Goal: Task Accomplishment & Management: Use online tool/utility

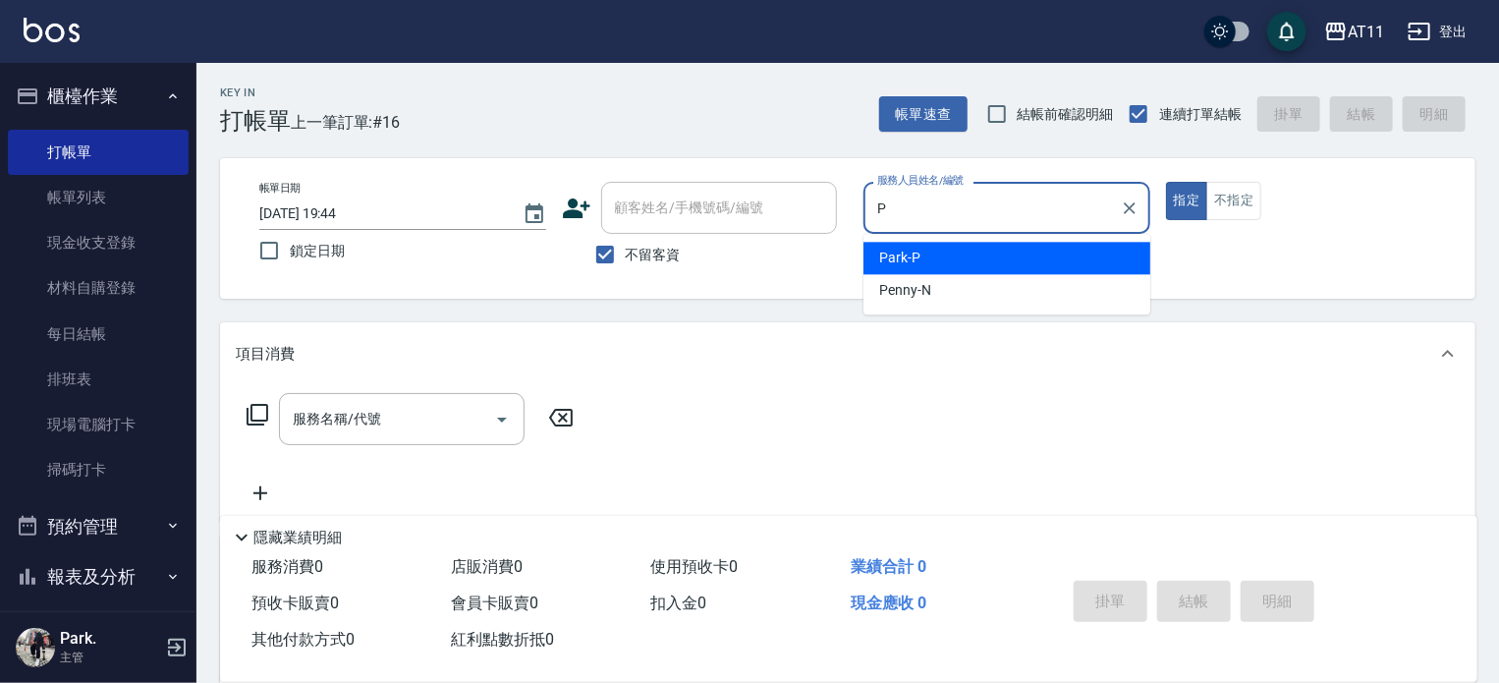
type input "Park-P"
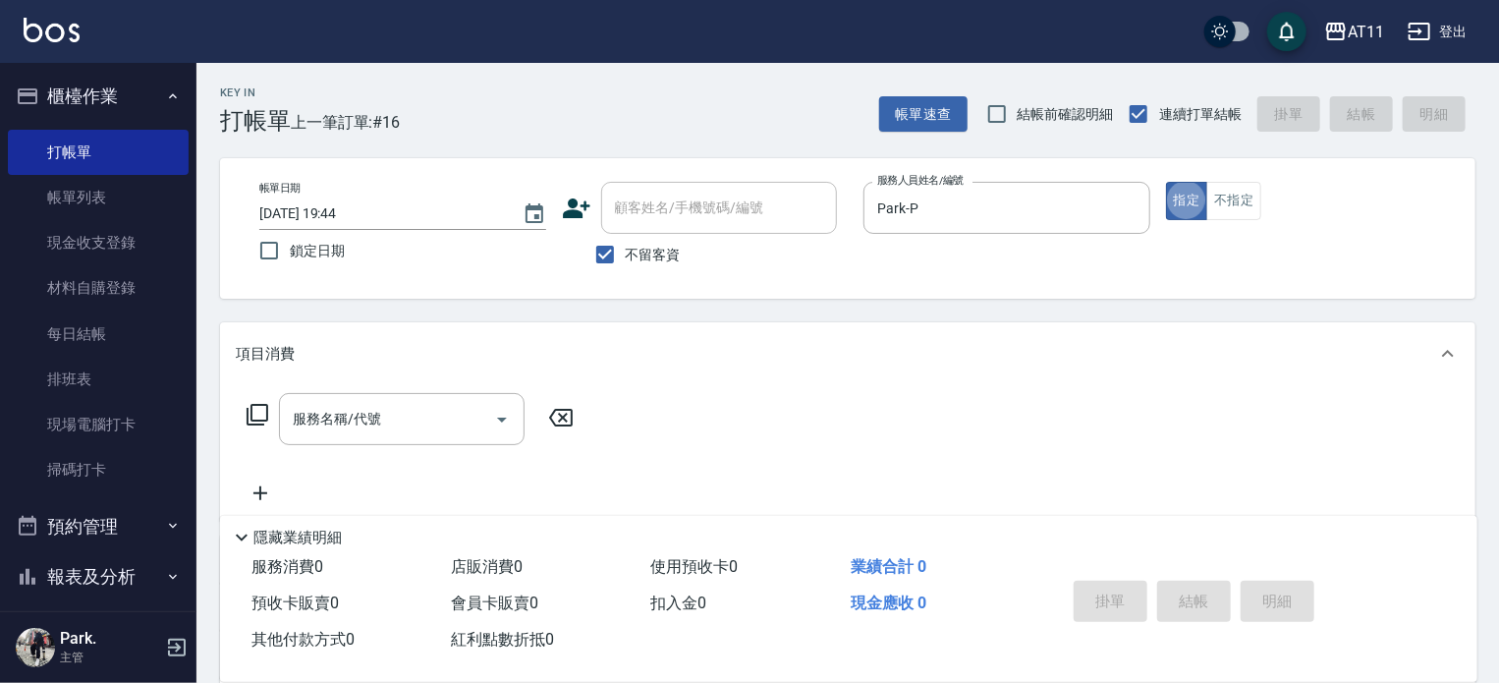
type button "true"
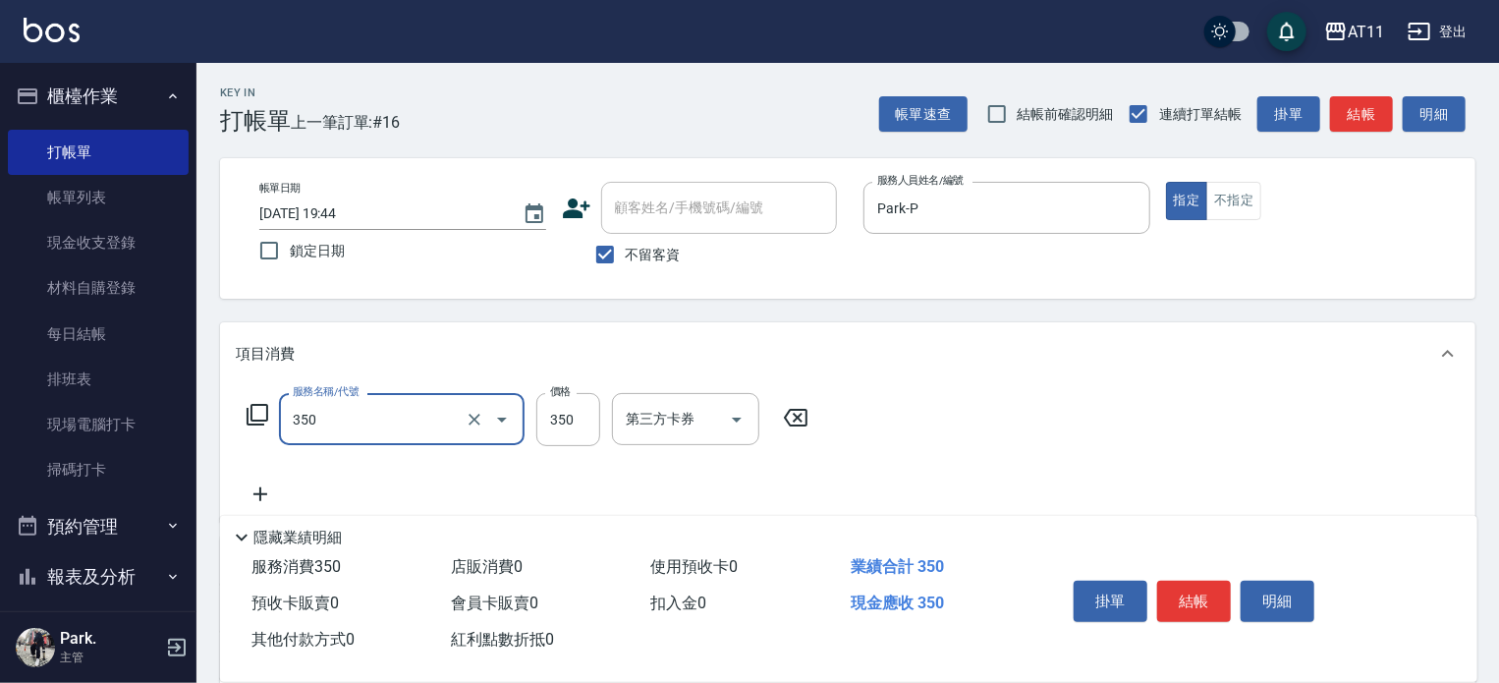
type input "洗髮(350)"
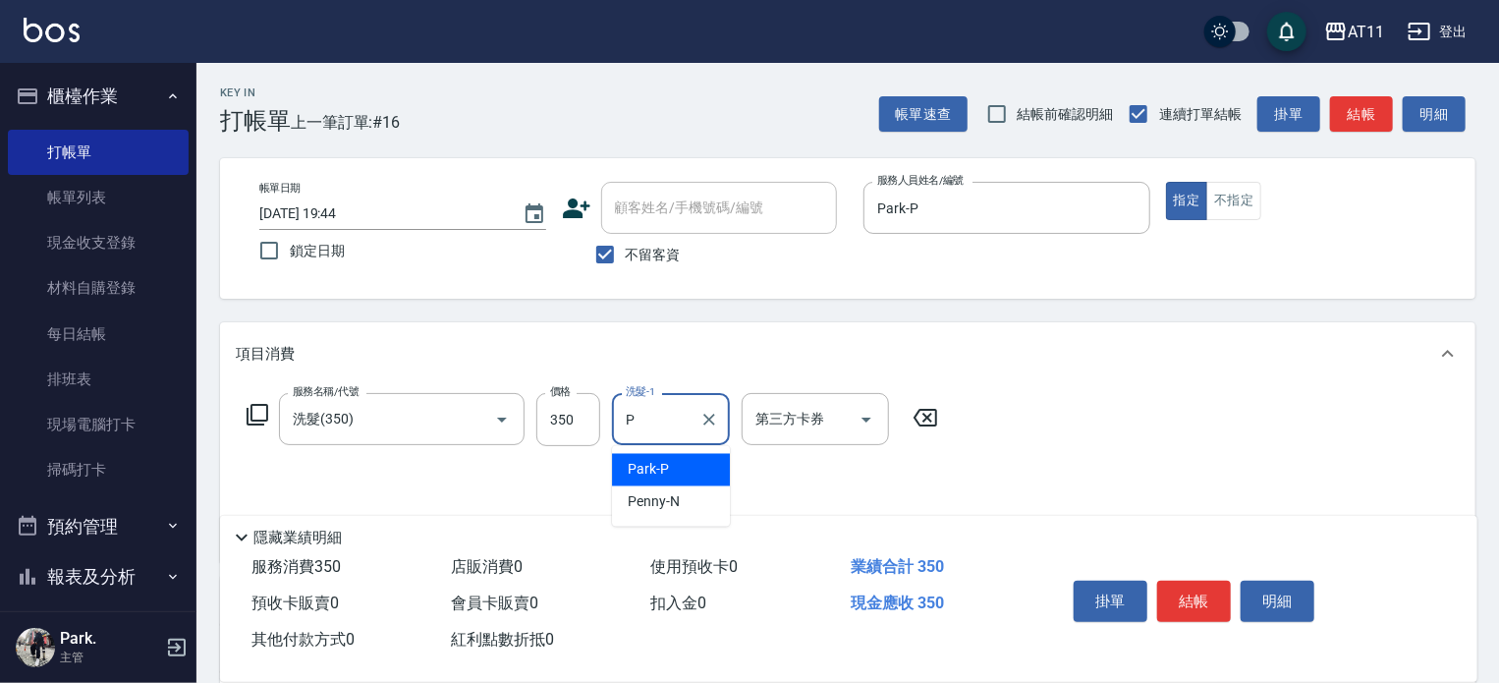
type input "Park-P"
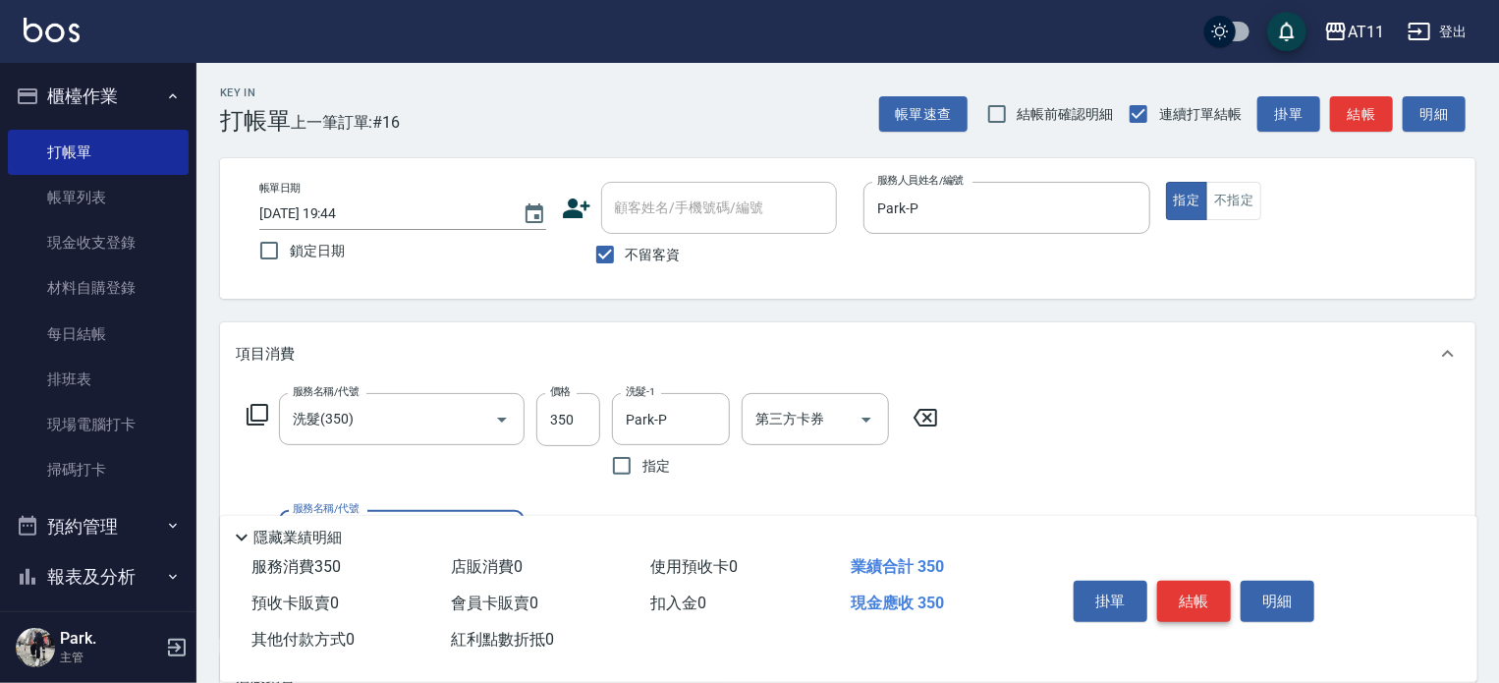
click at [1207, 596] on button "結帳" at bounding box center [1194, 601] width 74 height 41
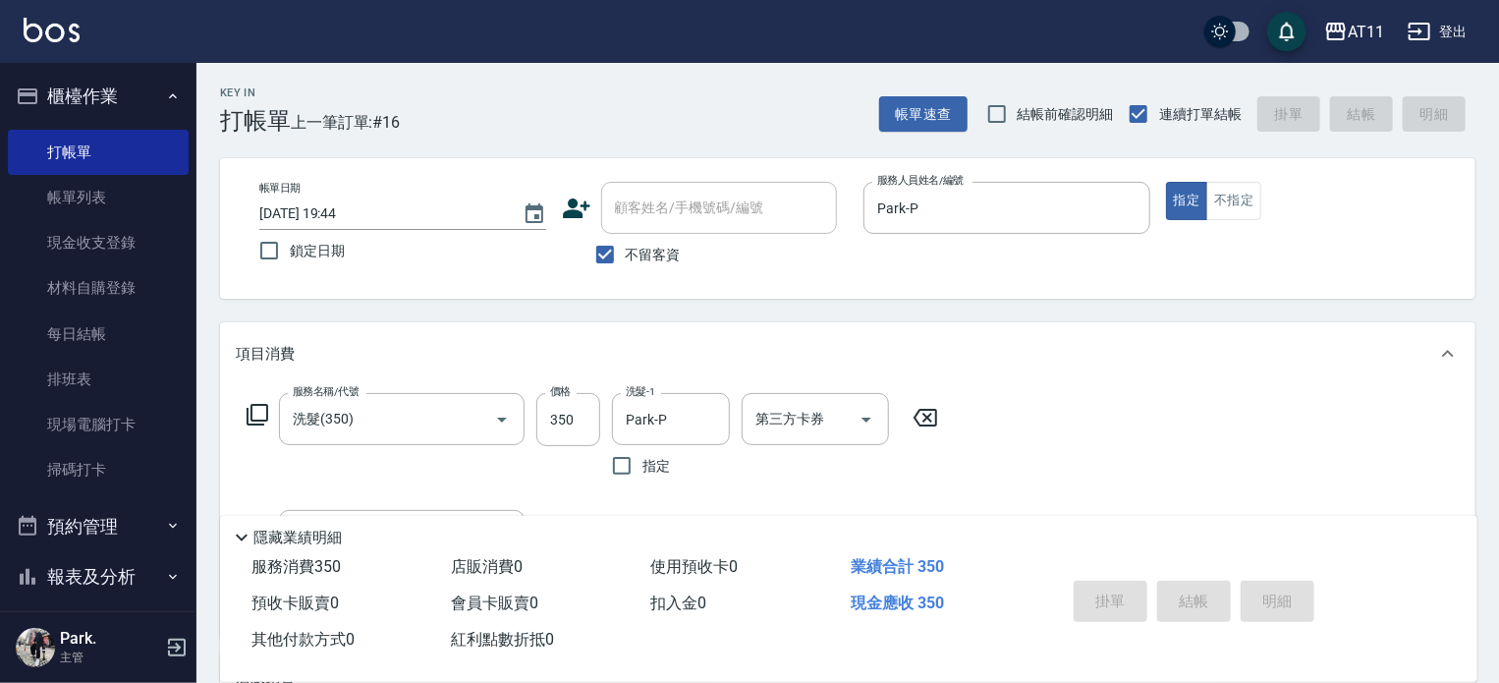
type input "[DATE] 20:52"
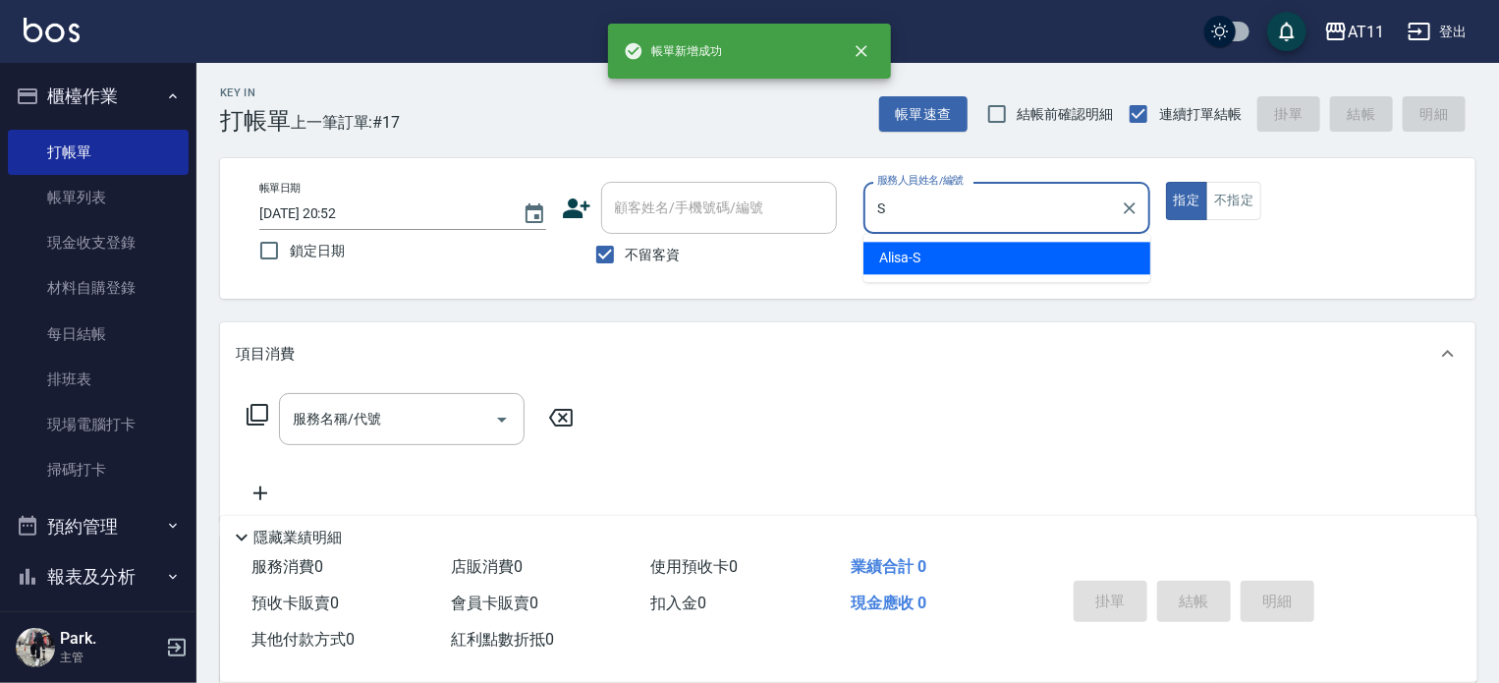
type input "Alisa-S"
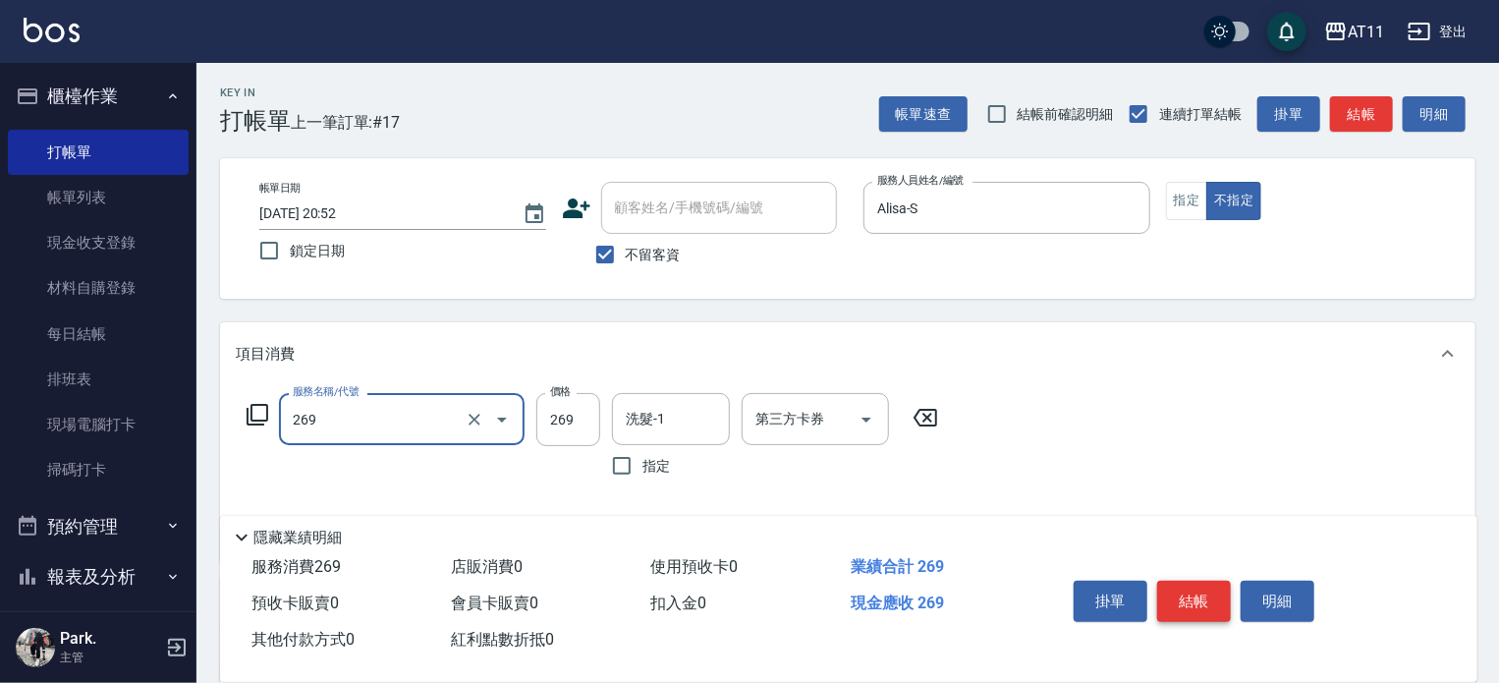
type input "一般洗剪(269)"
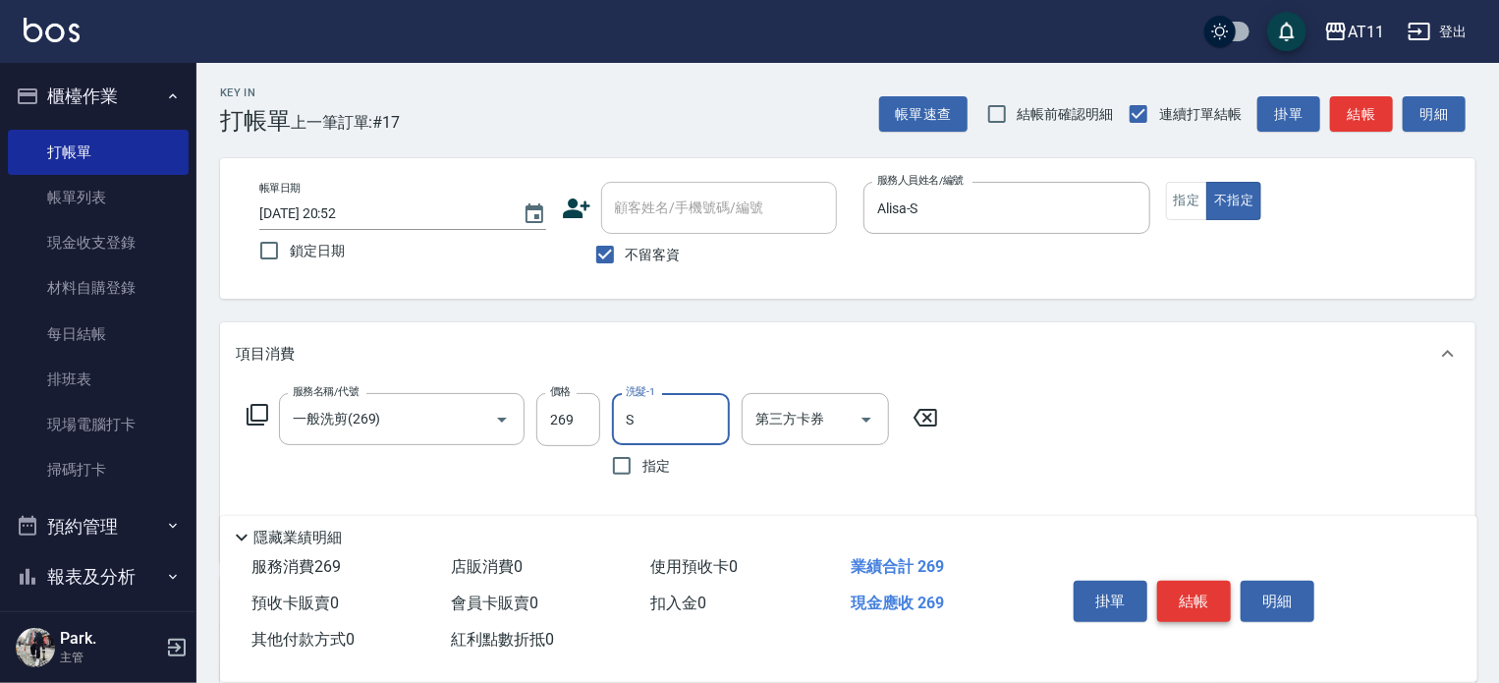
type input "Alisa-S"
click at [1207, 596] on button "結帳" at bounding box center [1194, 601] width 74 height 41
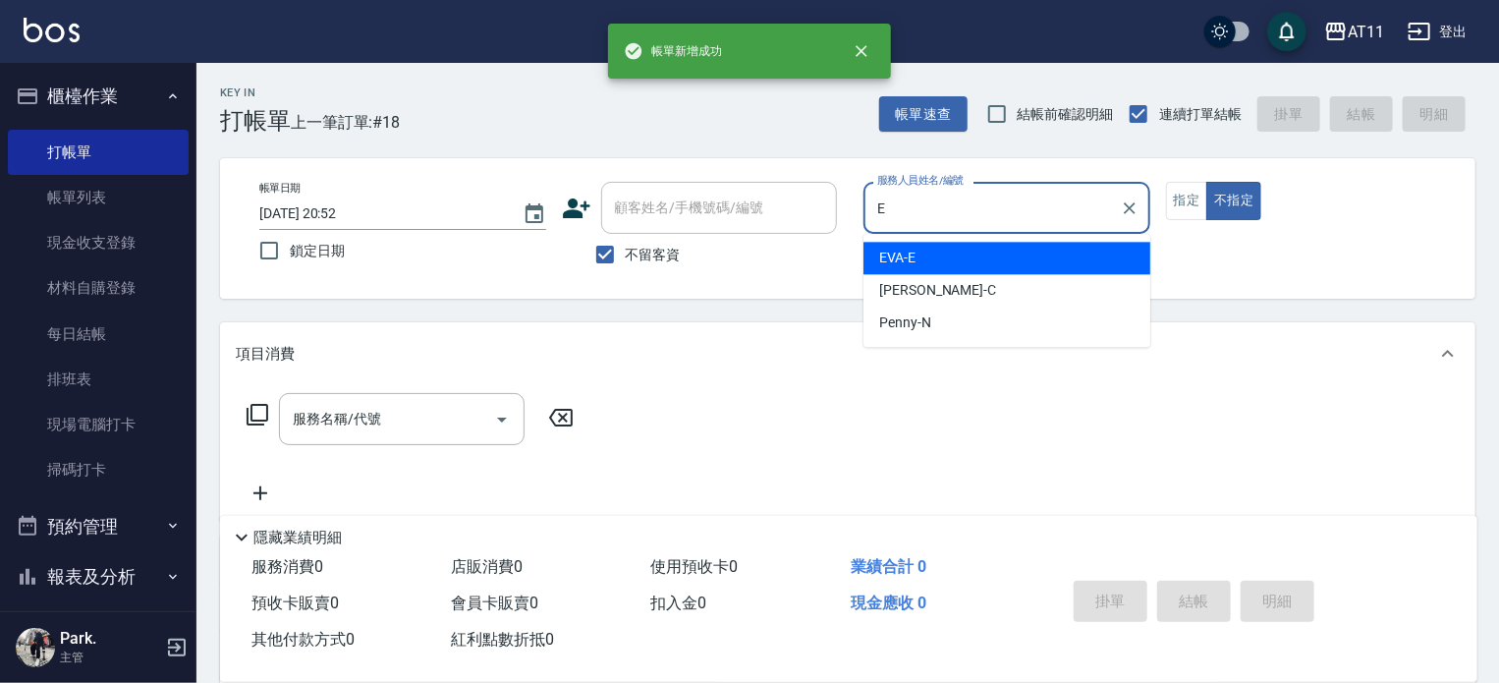
type input "EVA-E"
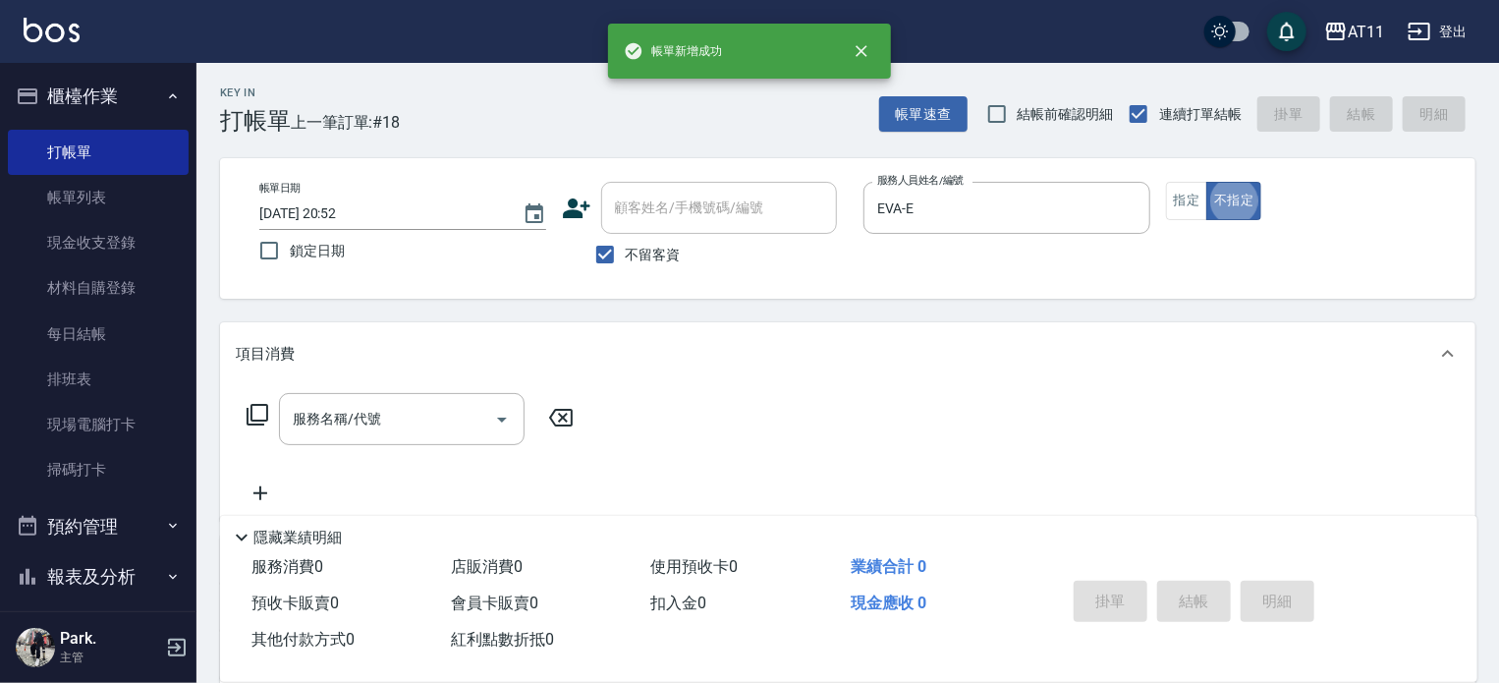
type button "false"
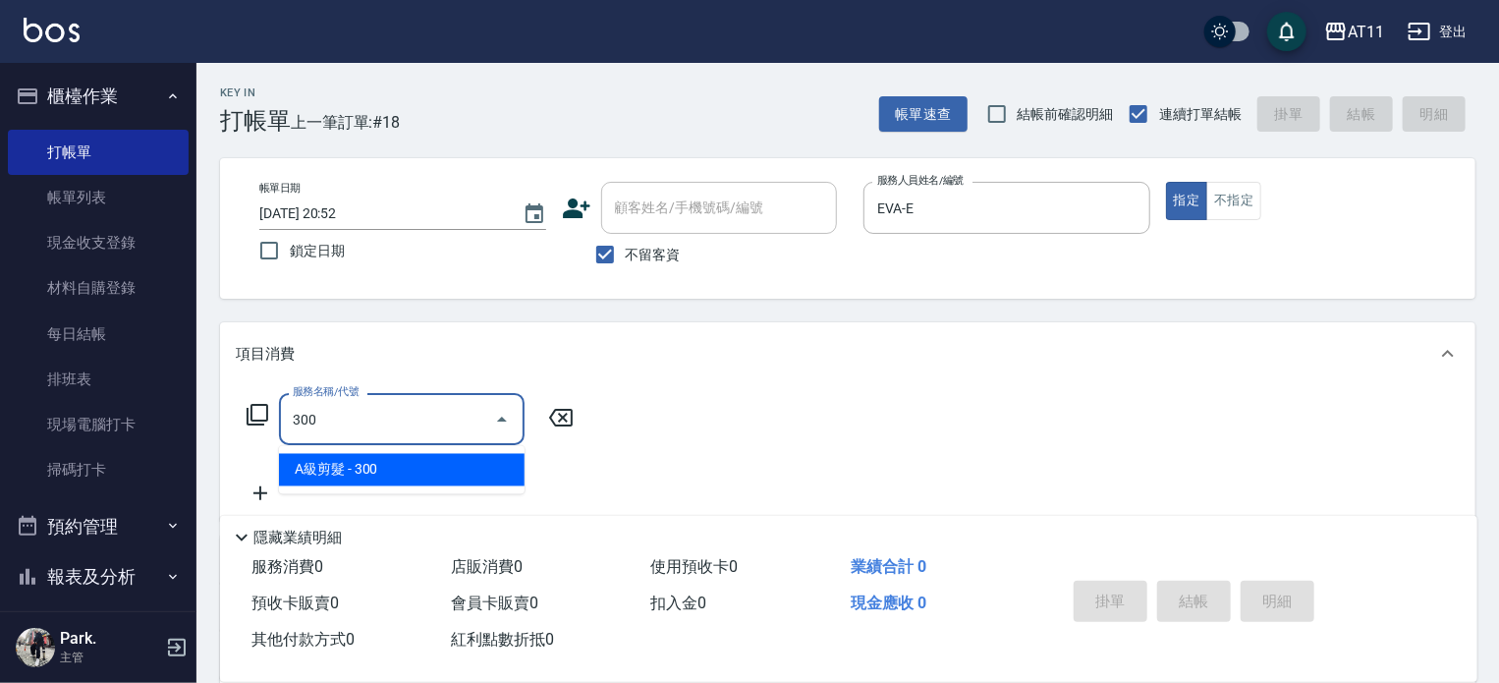
type input "A級剪髮(300)"
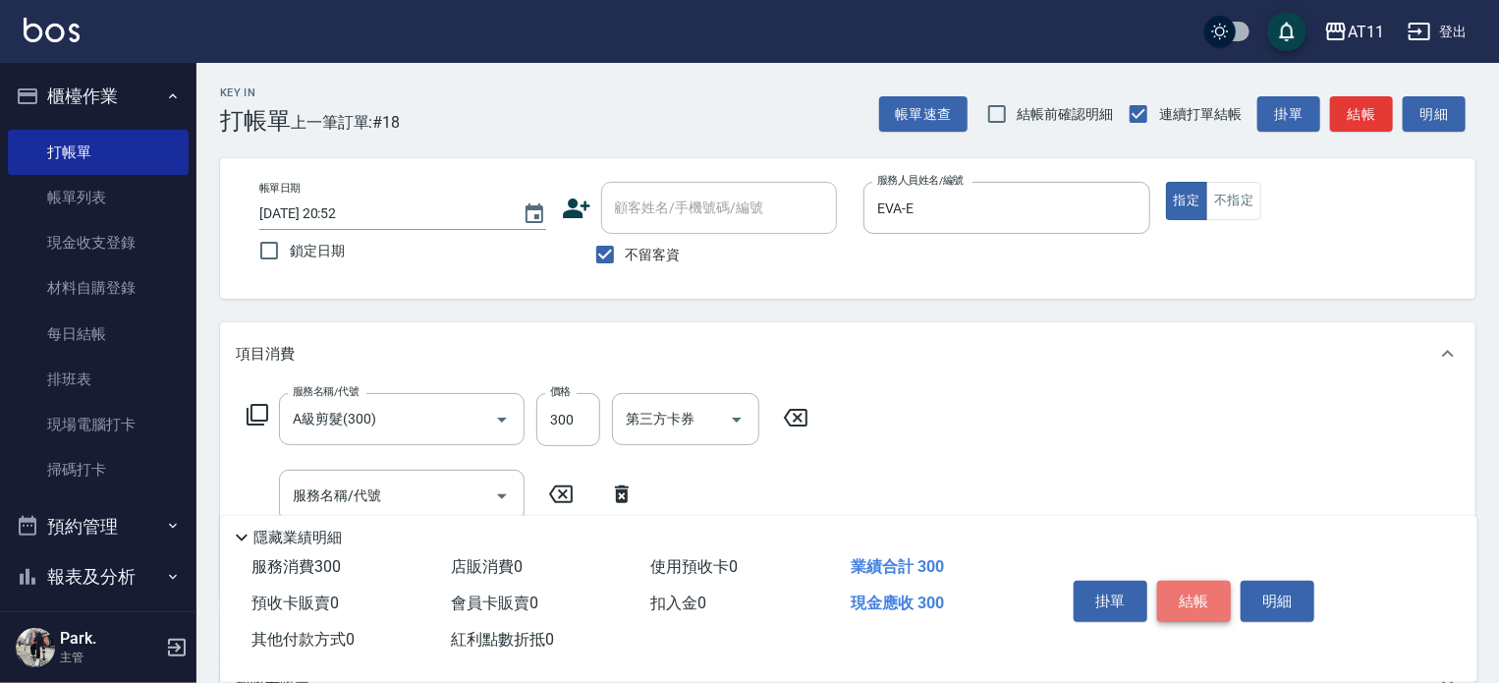
click at [1207, 596] on button "結帳" at bounding box center [1194, 601] width 74 height 41
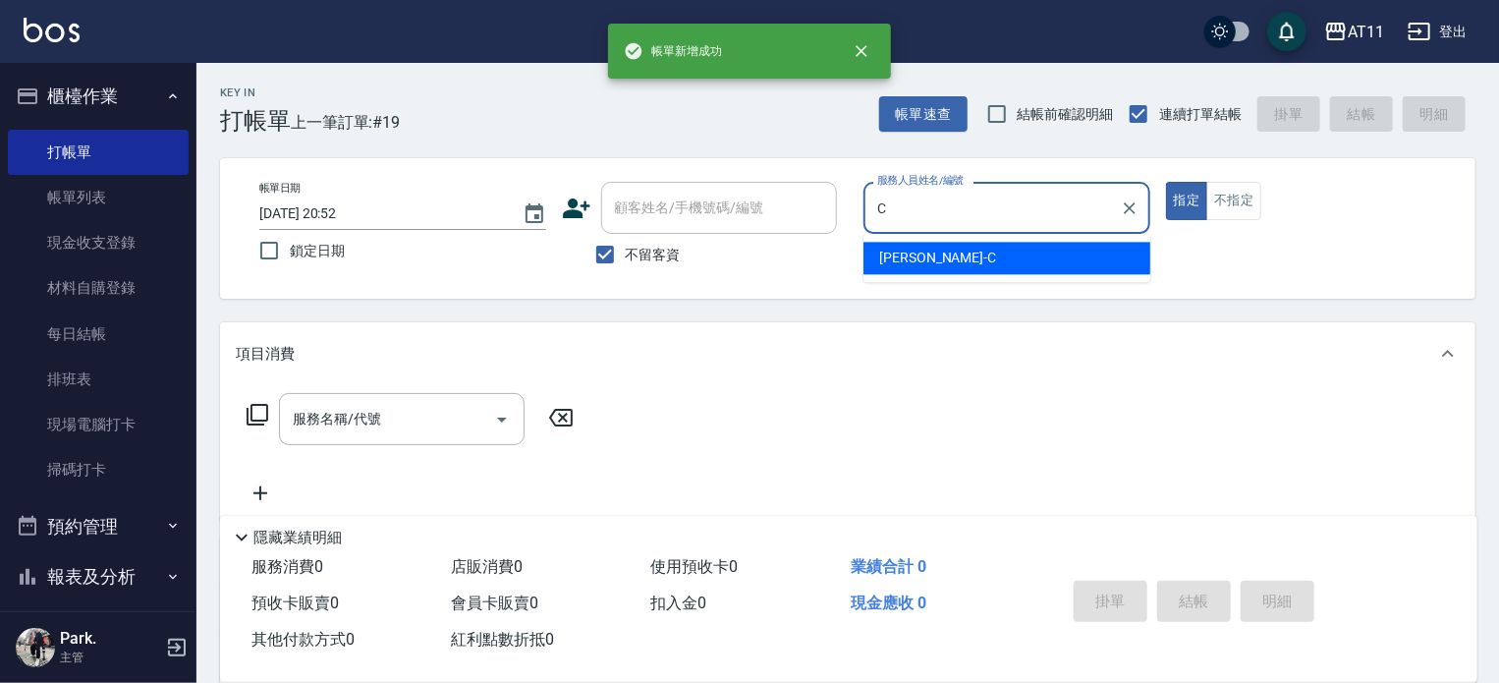
type input "[PERSON_NAME]"
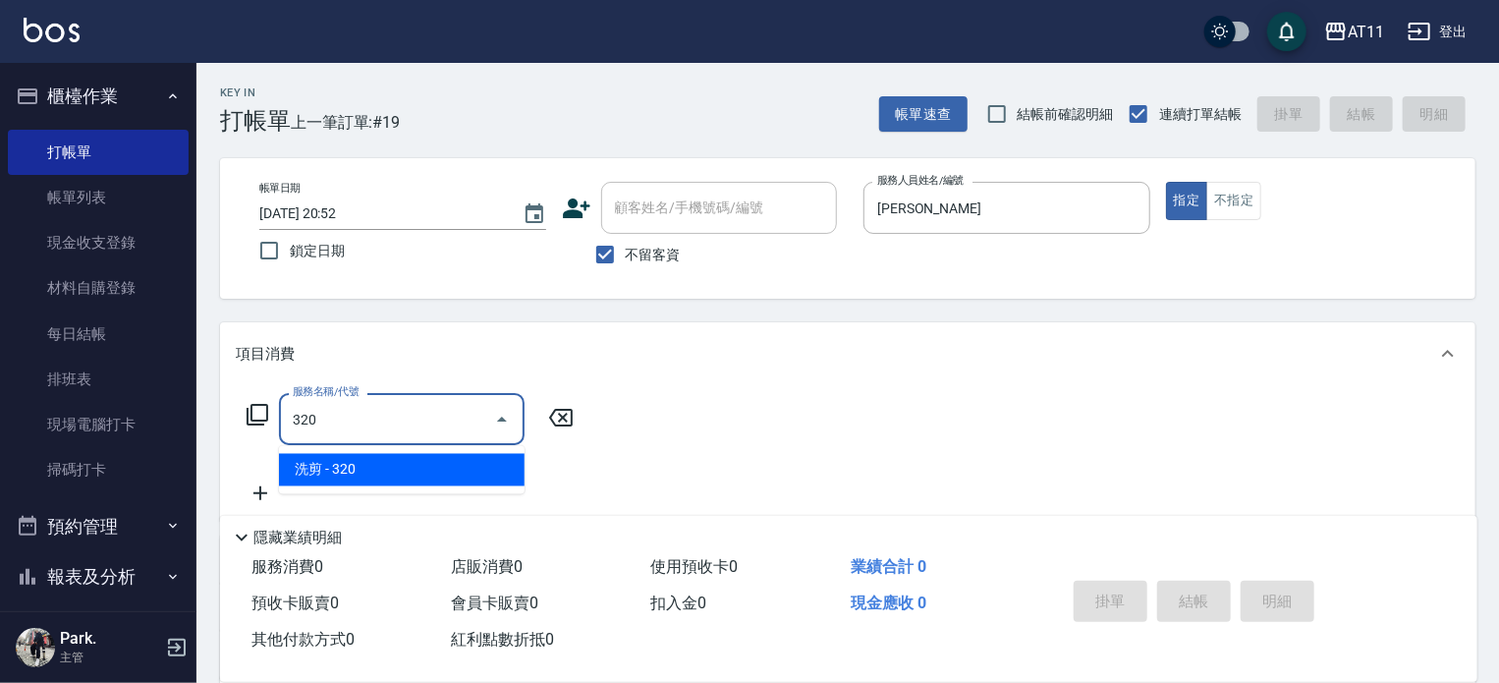
type input "洗剪(320)"
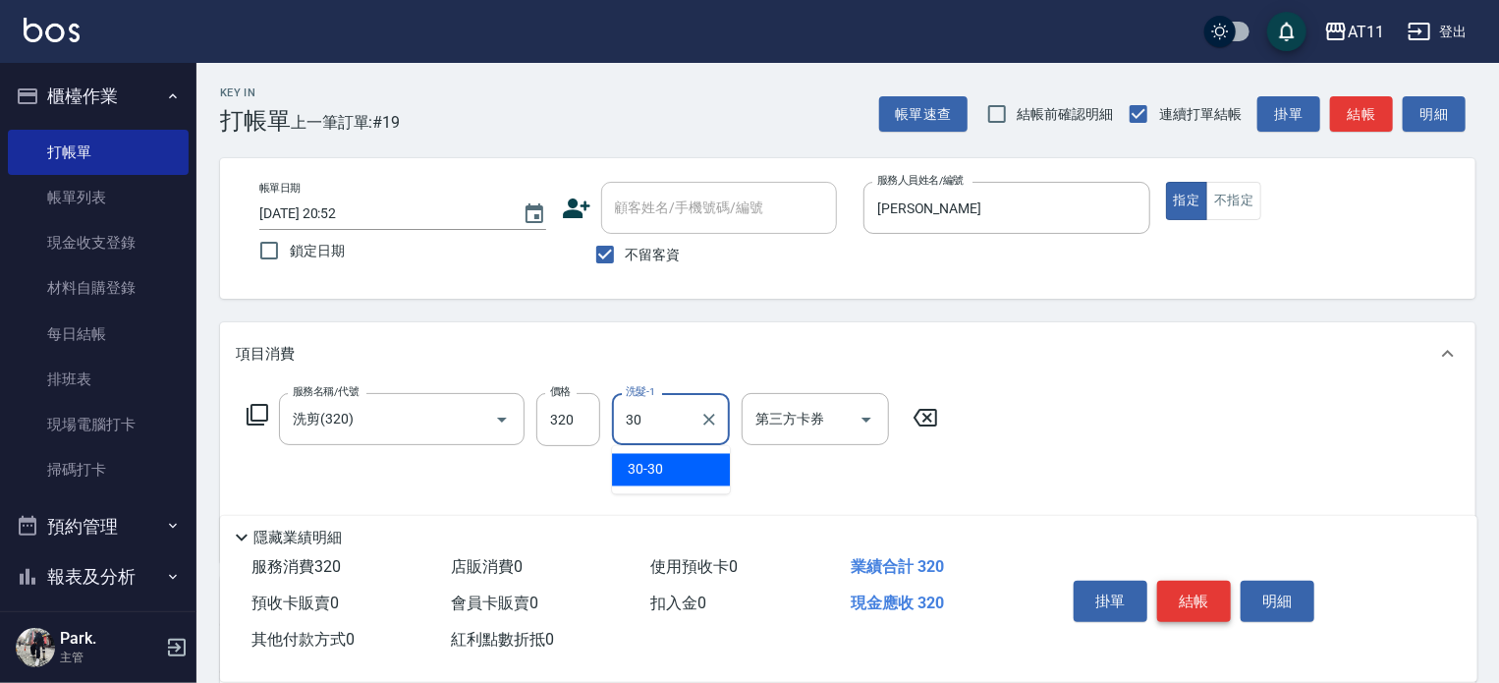
type input "30-30"
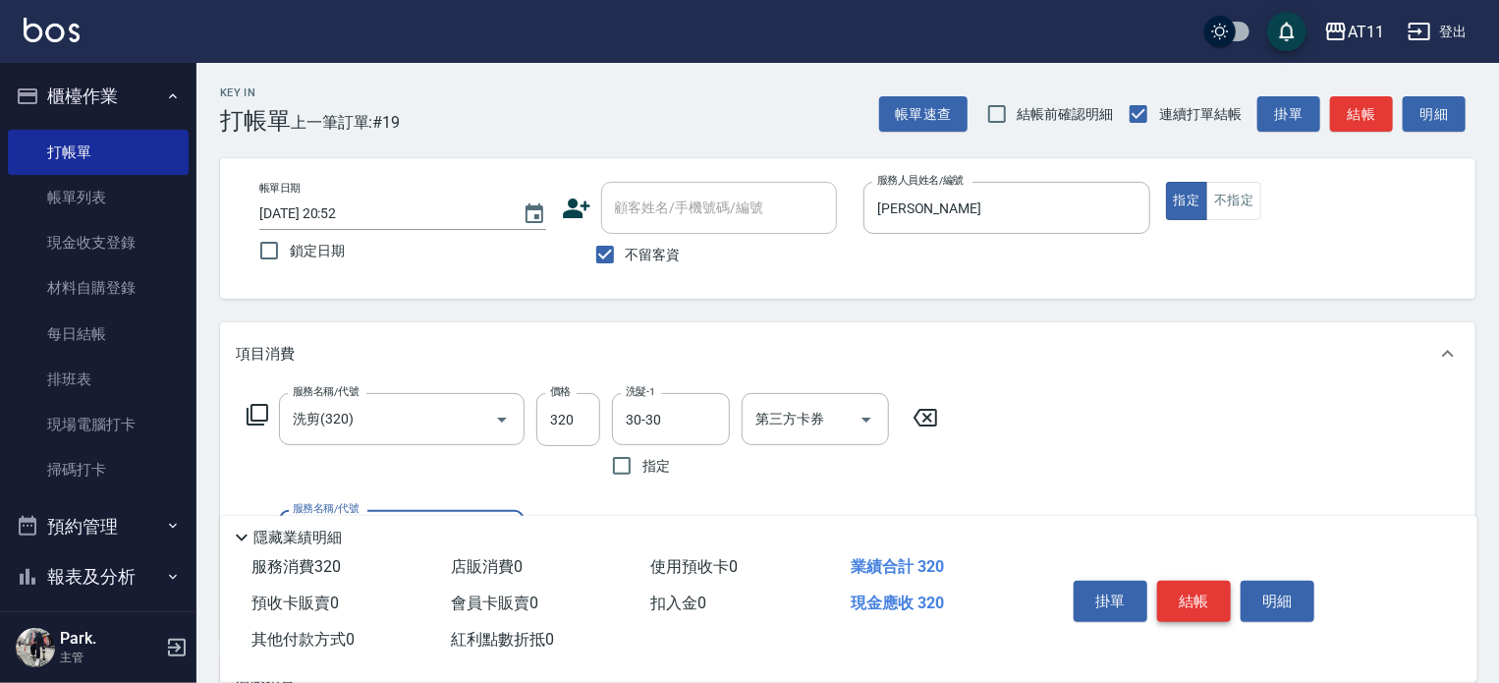
click at [1207, 596] on button "結帳" at bounding box center [1194, 601] width 74 height 41
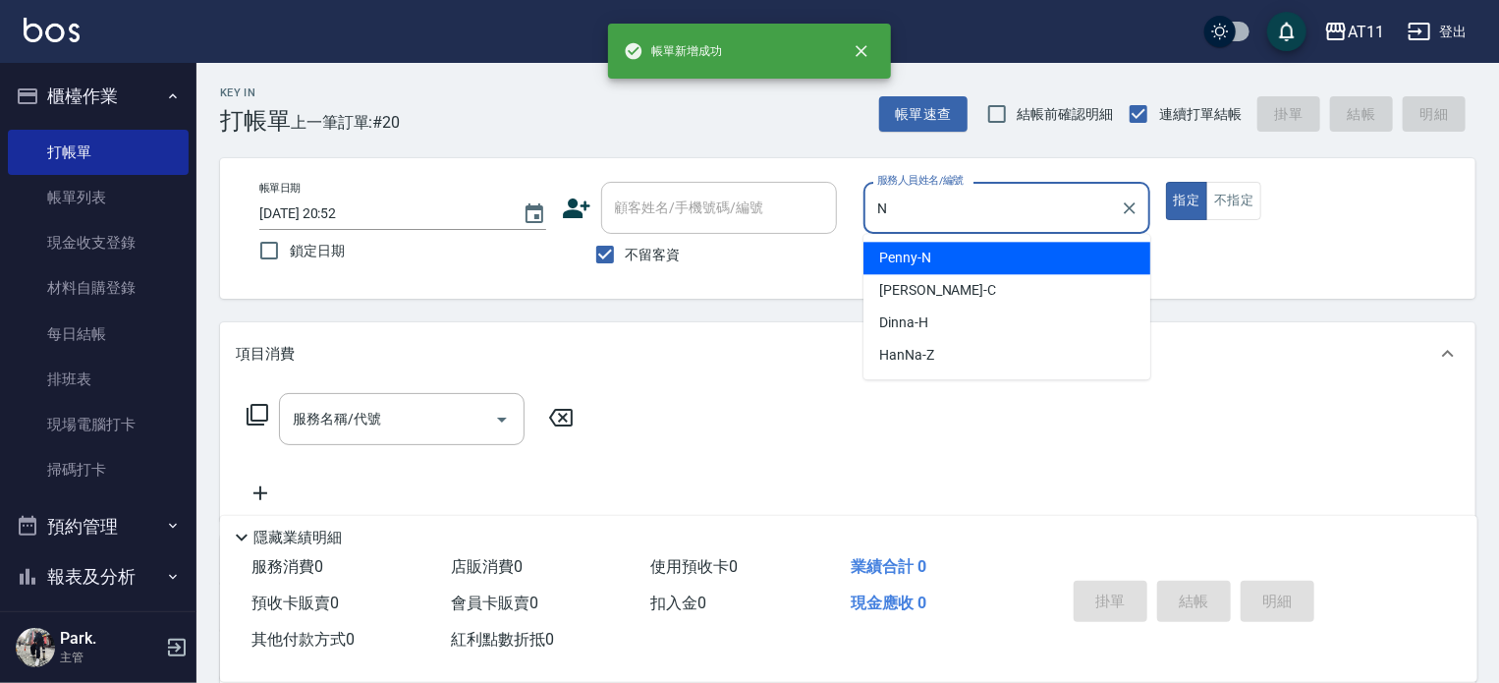
type input "Penny-N"
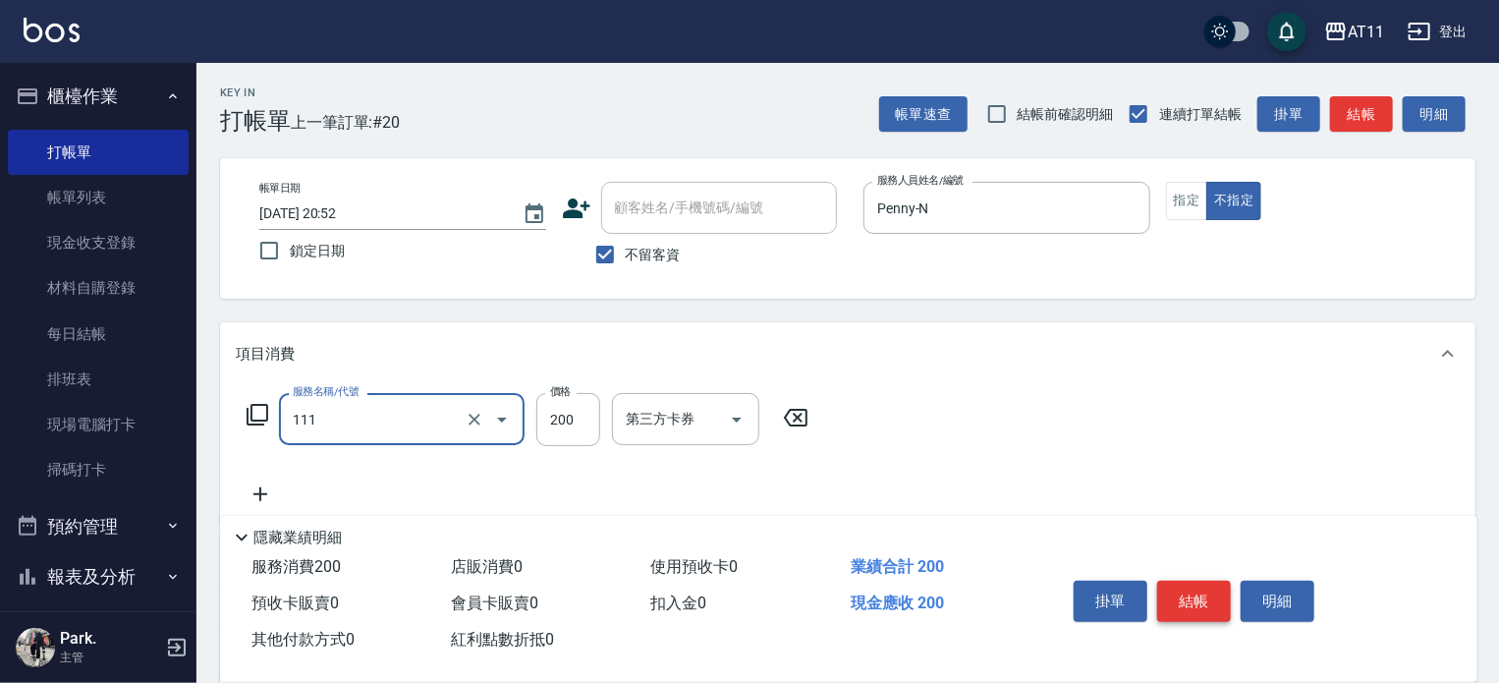
type input "精油洗髮(111)"
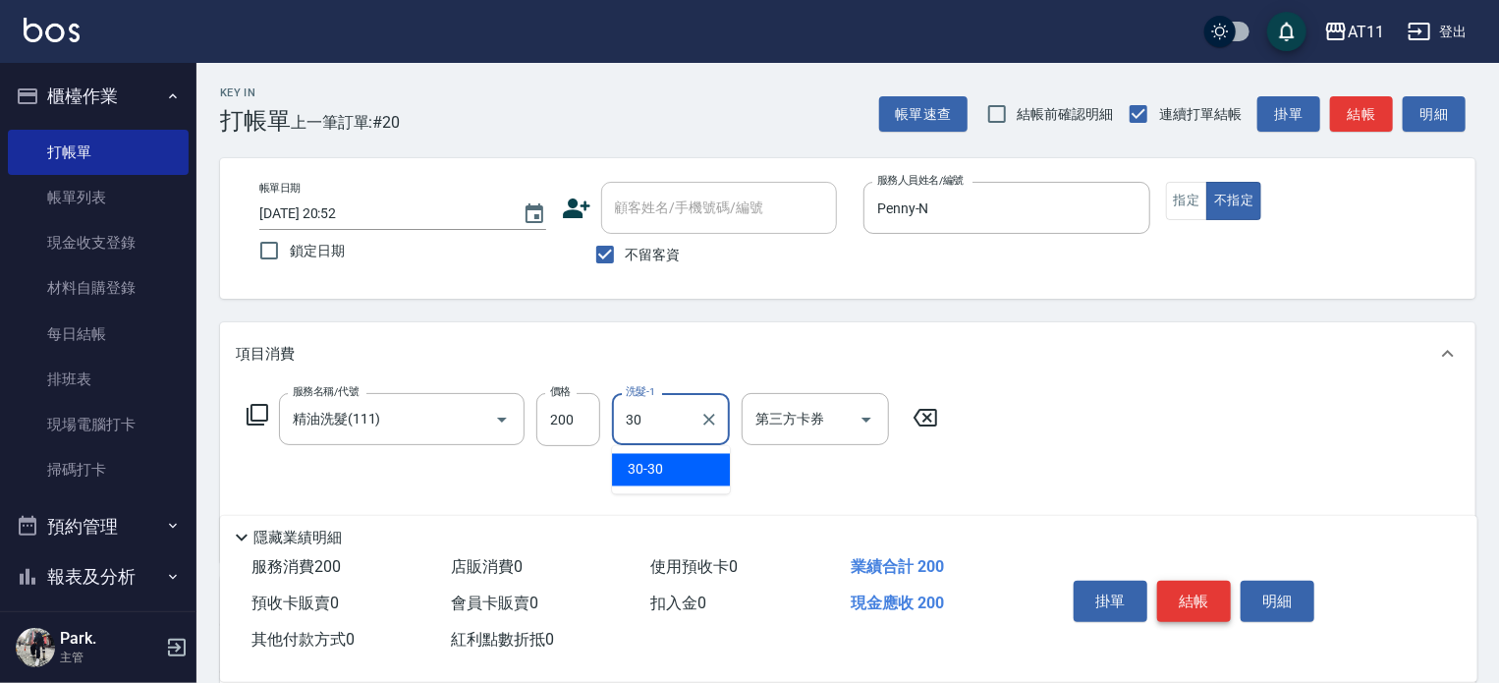
type input "30-30"
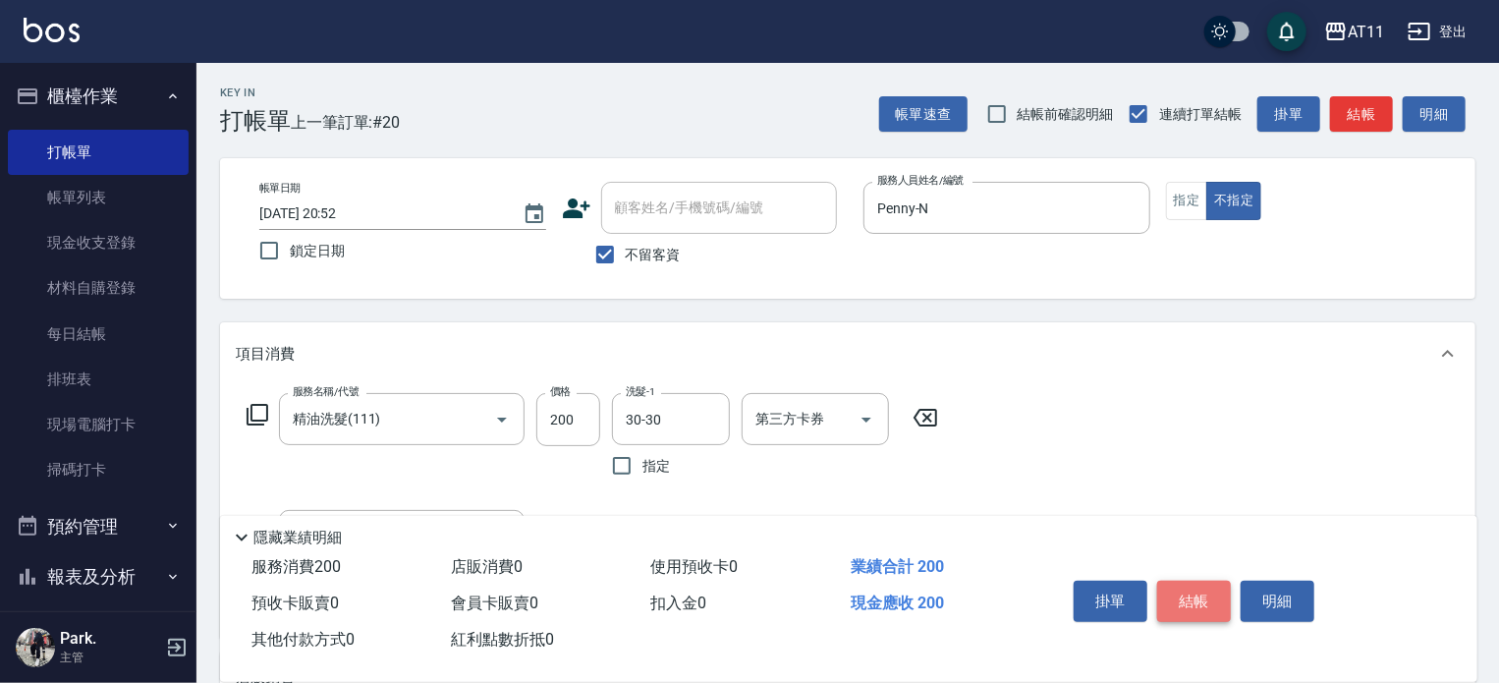
click at [1207, 596] on button "結帳" at bounding box center [1194, 601] width 74 height 41
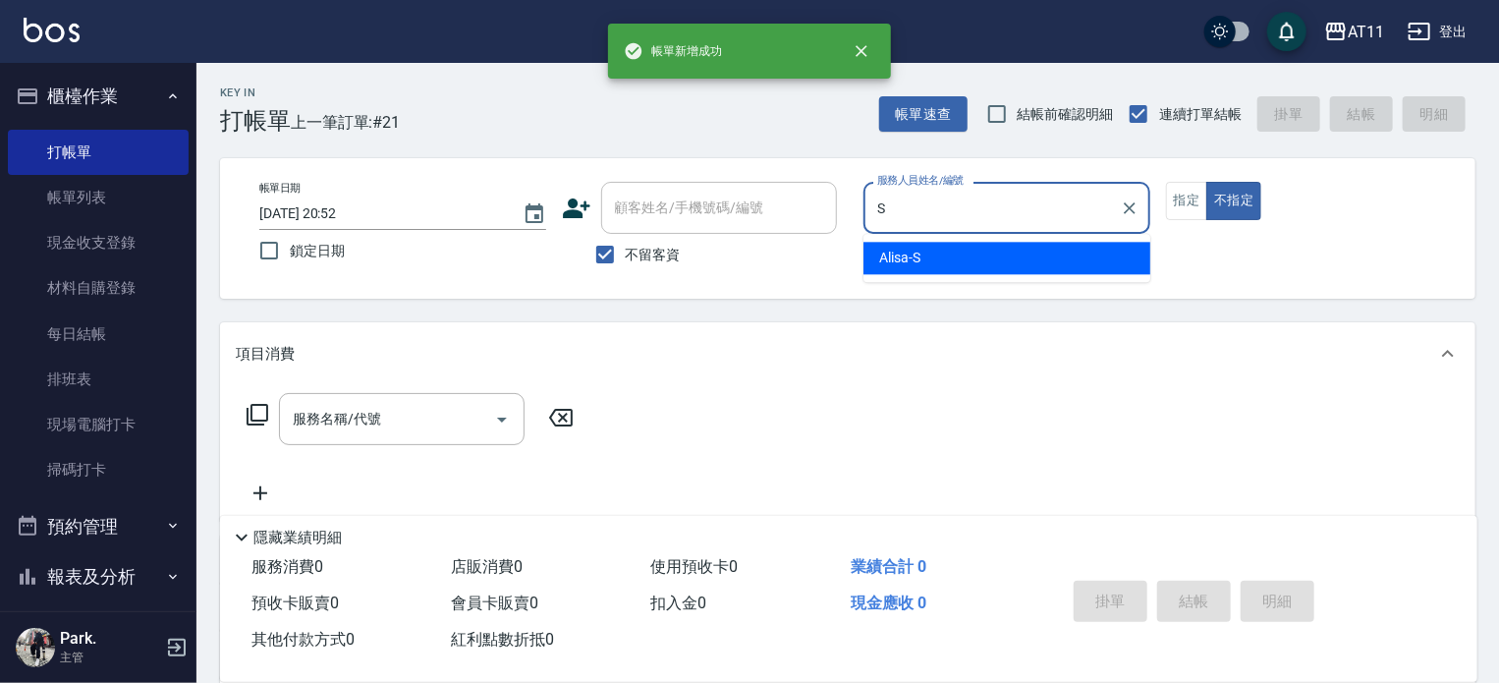
type input "Alisa-S"
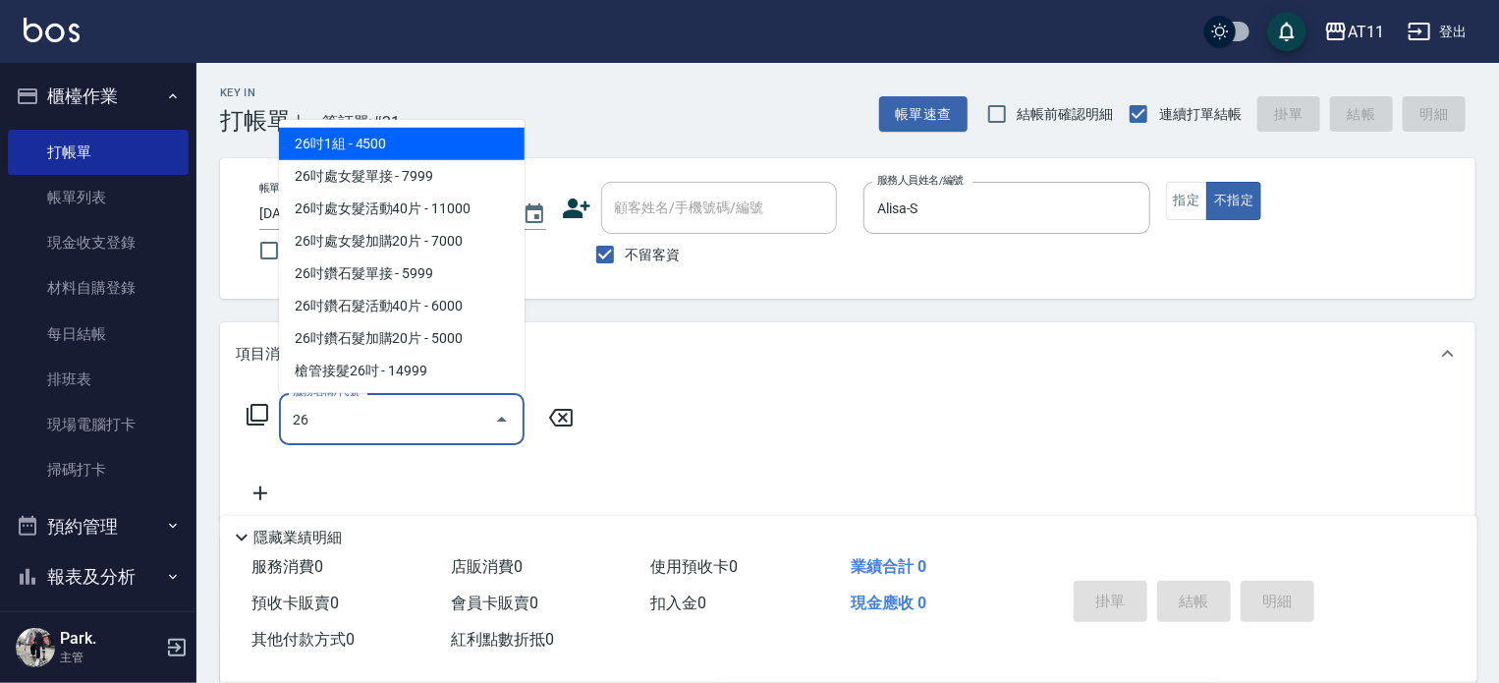
type input "2"
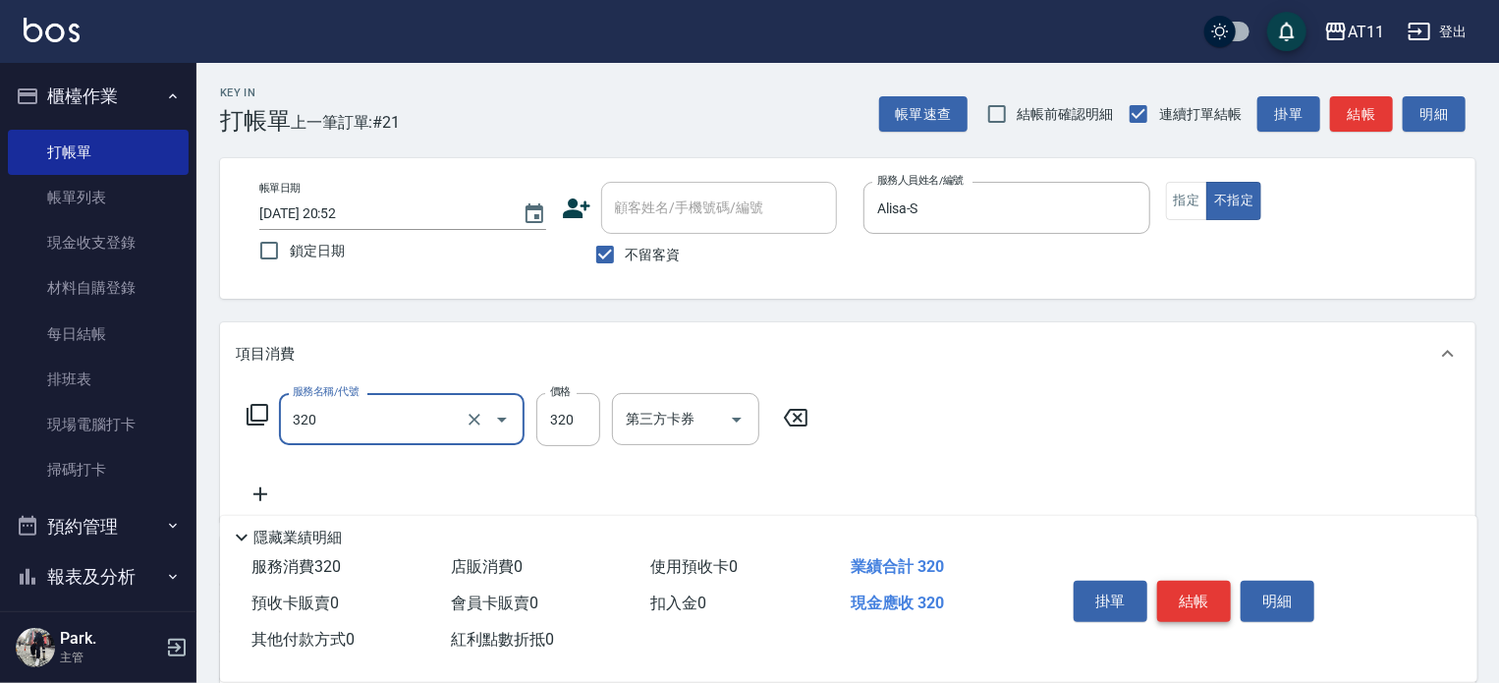
type input "洗剪(320)"
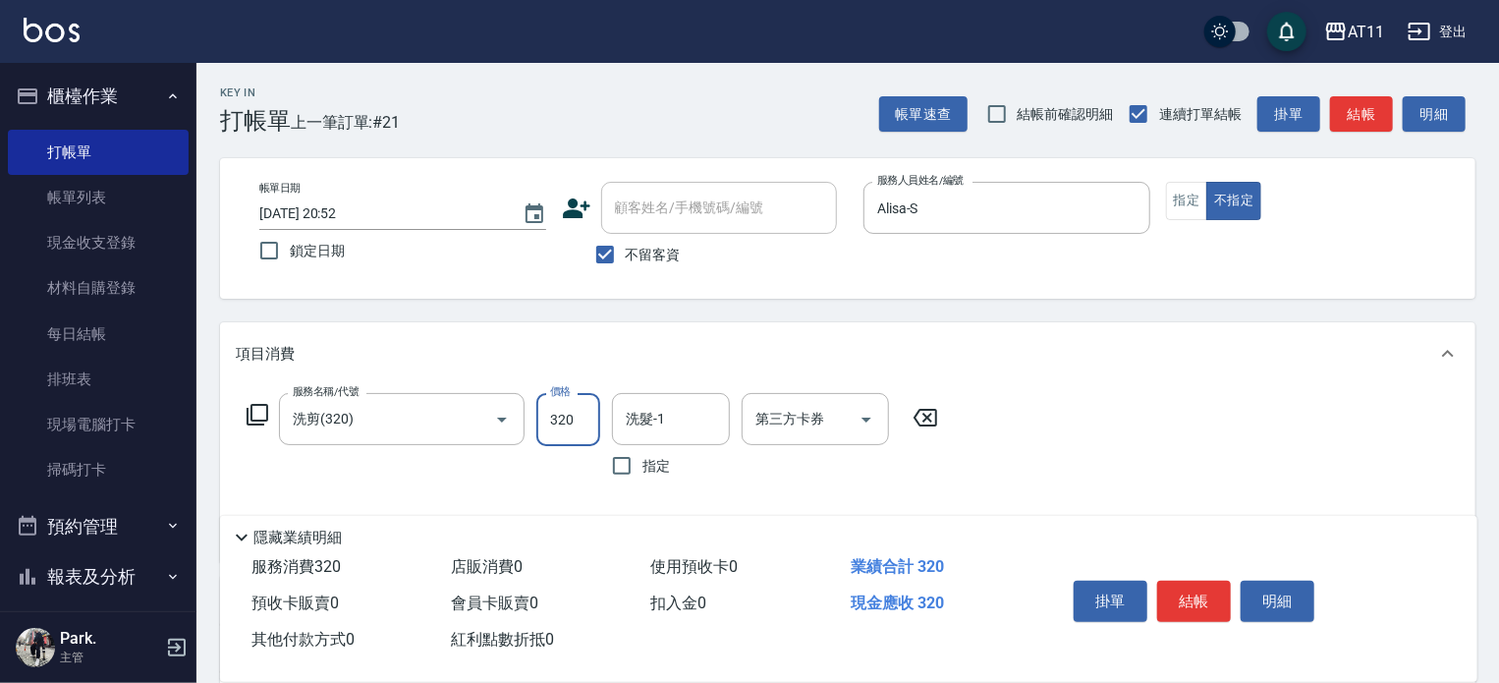
drag, startPoint x: 1202, startPoint y: 200, endPoint x: 1169, endPoint y: 227, distance: 41.9
click at [1203, 199] on button "指定" at bounding box center [1187, 201] width 42 height 38
click at [657, 412] on input "洗髮-1" at bounding box center [671, 419] width 100 height 34
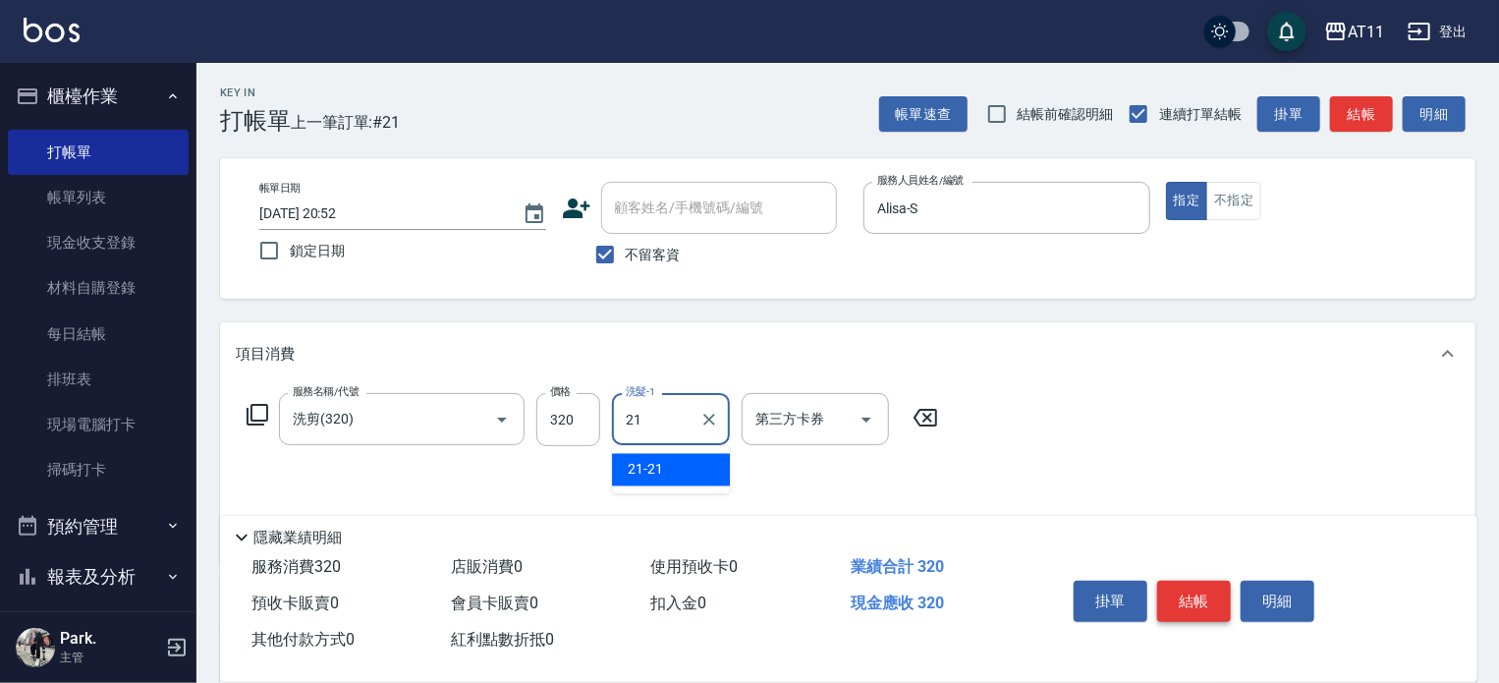
type input "21-21"
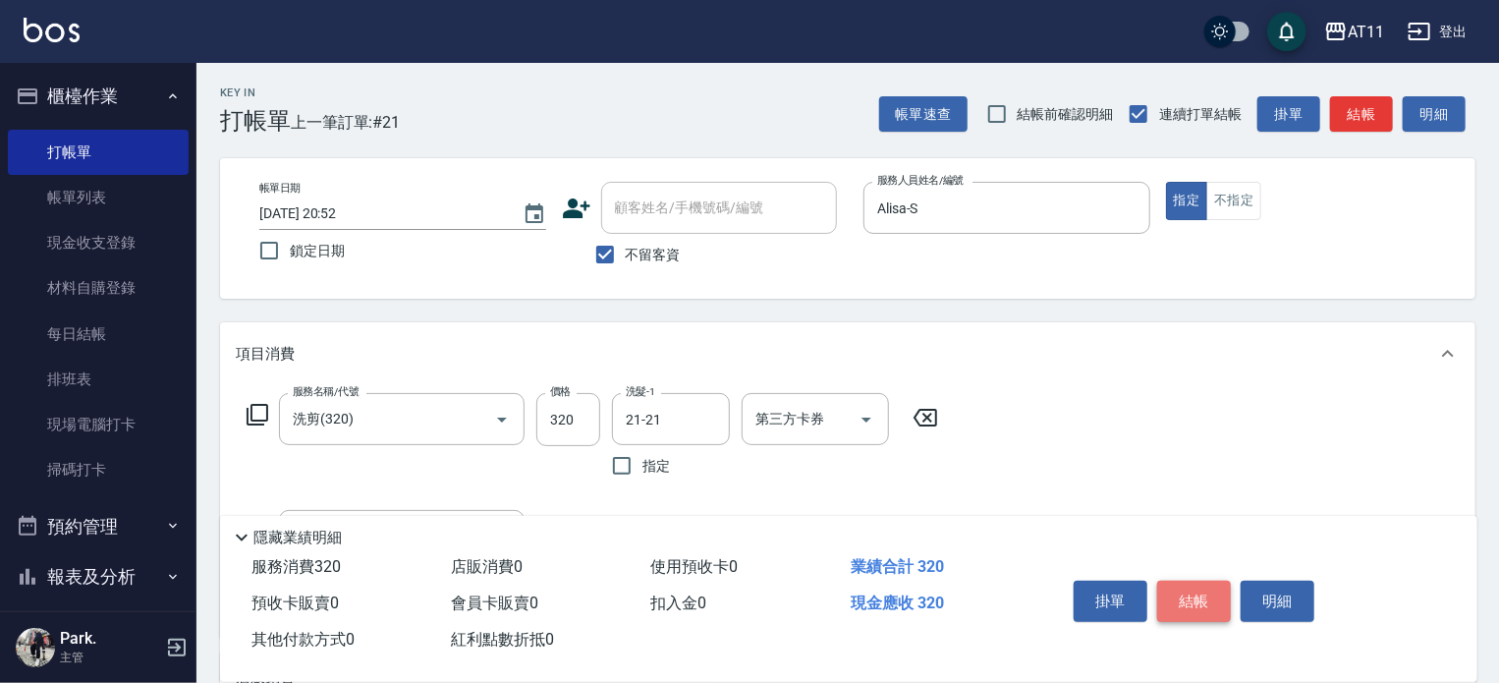
click at [1213, 596] on button "結帳" at bounding box center [1194, 601] width 74 height 41
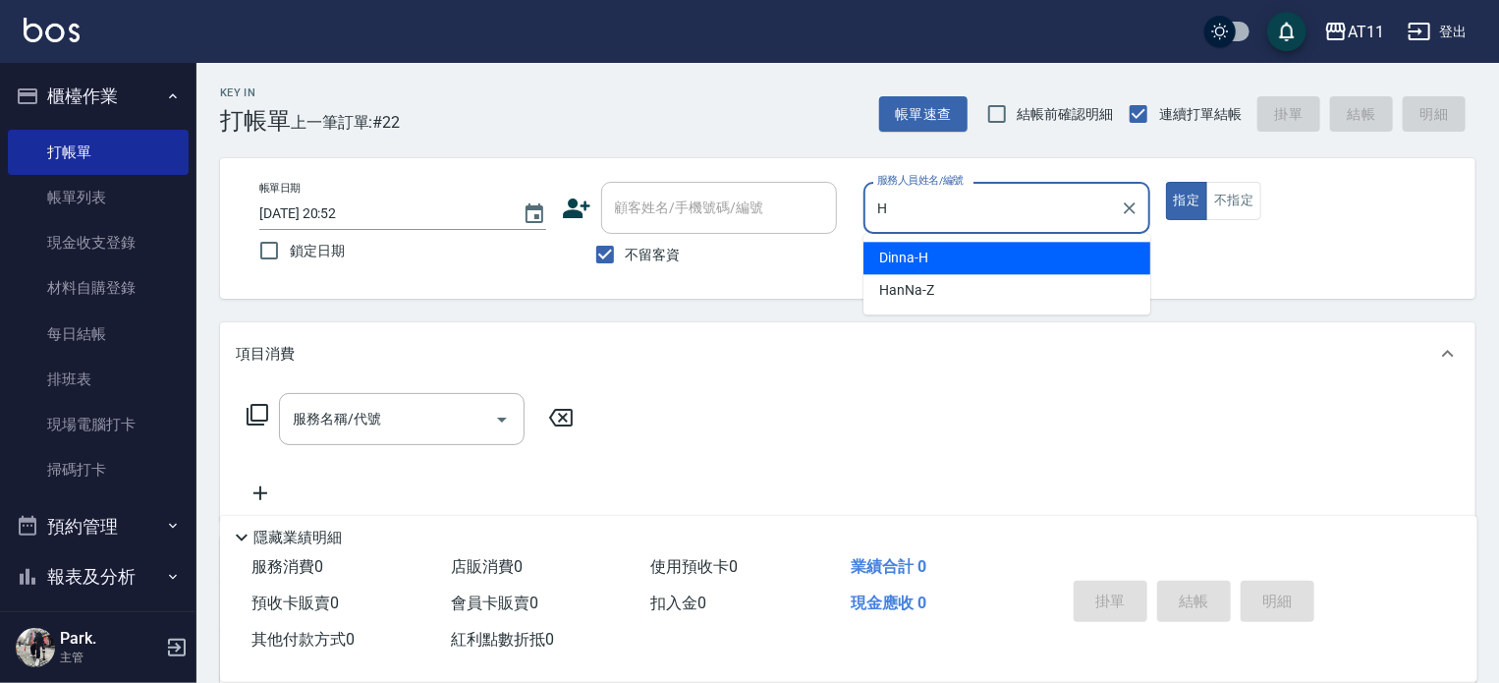
type input "Dinna-H"
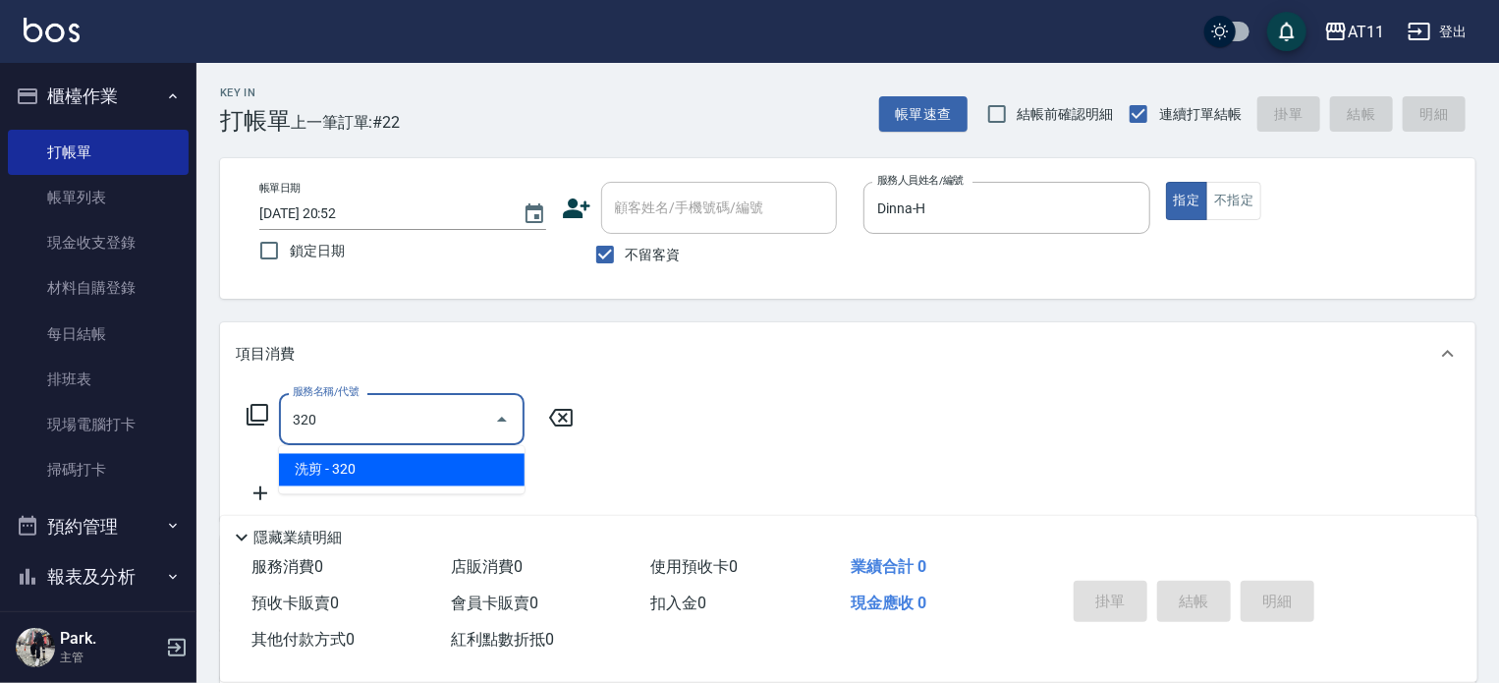
type input "洗剪(320)"
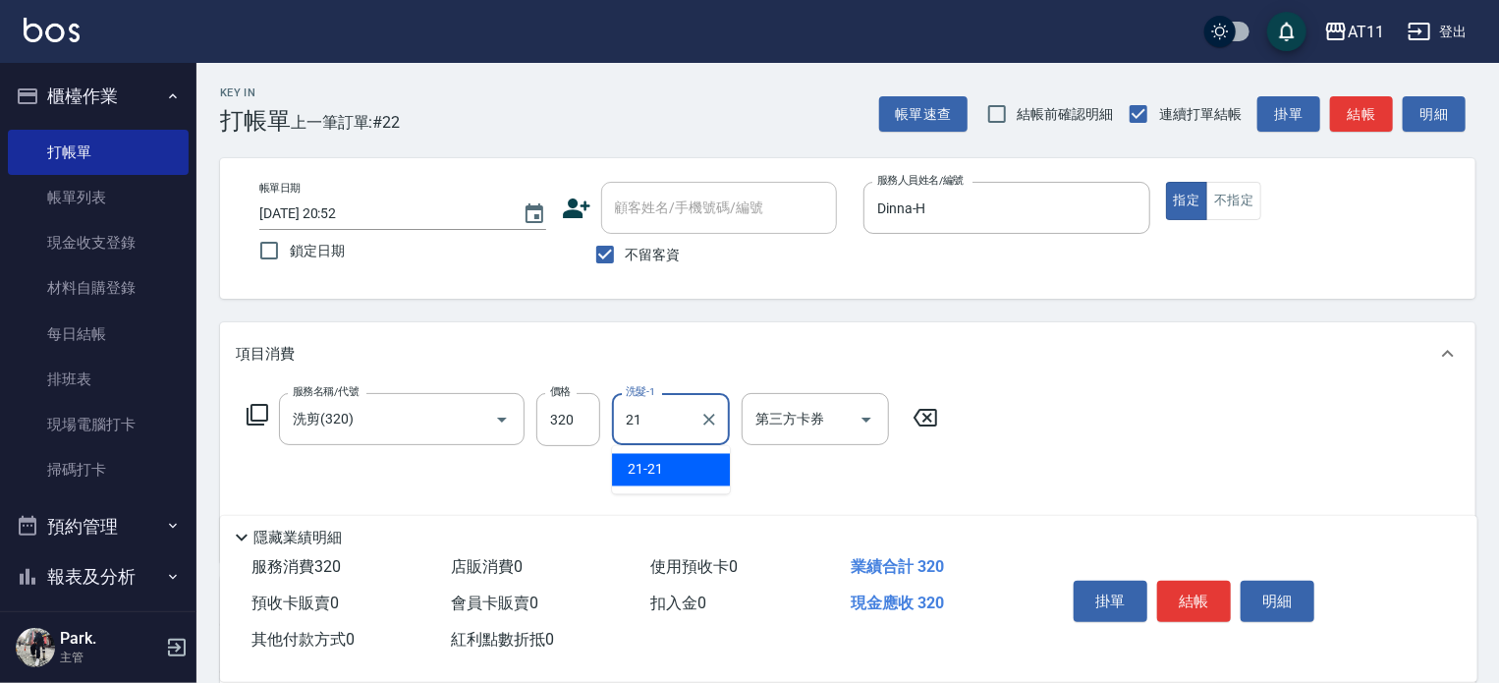
type input "21-21"
click at [1182, 589] on button "結帳" at bounding box center [1194, 601] width 74 height 41
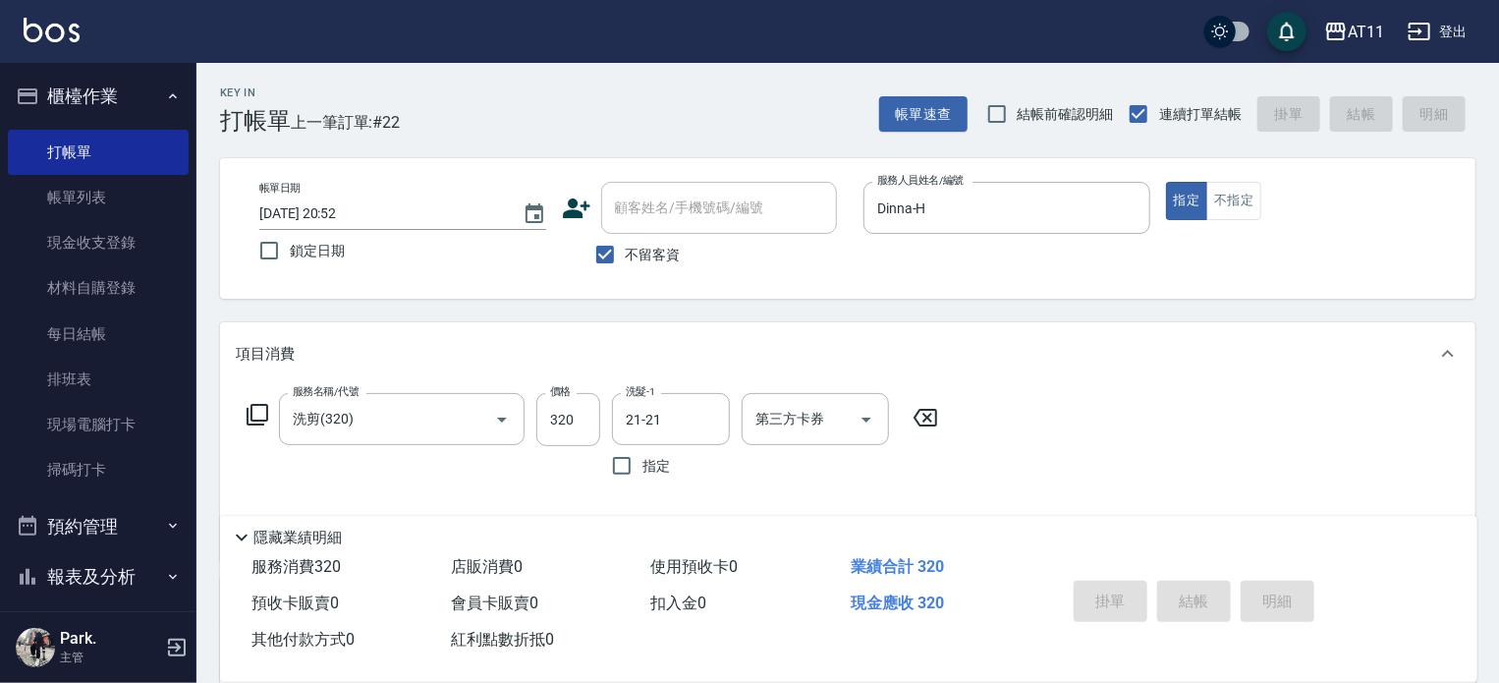
type input "[DATE] 20:56"
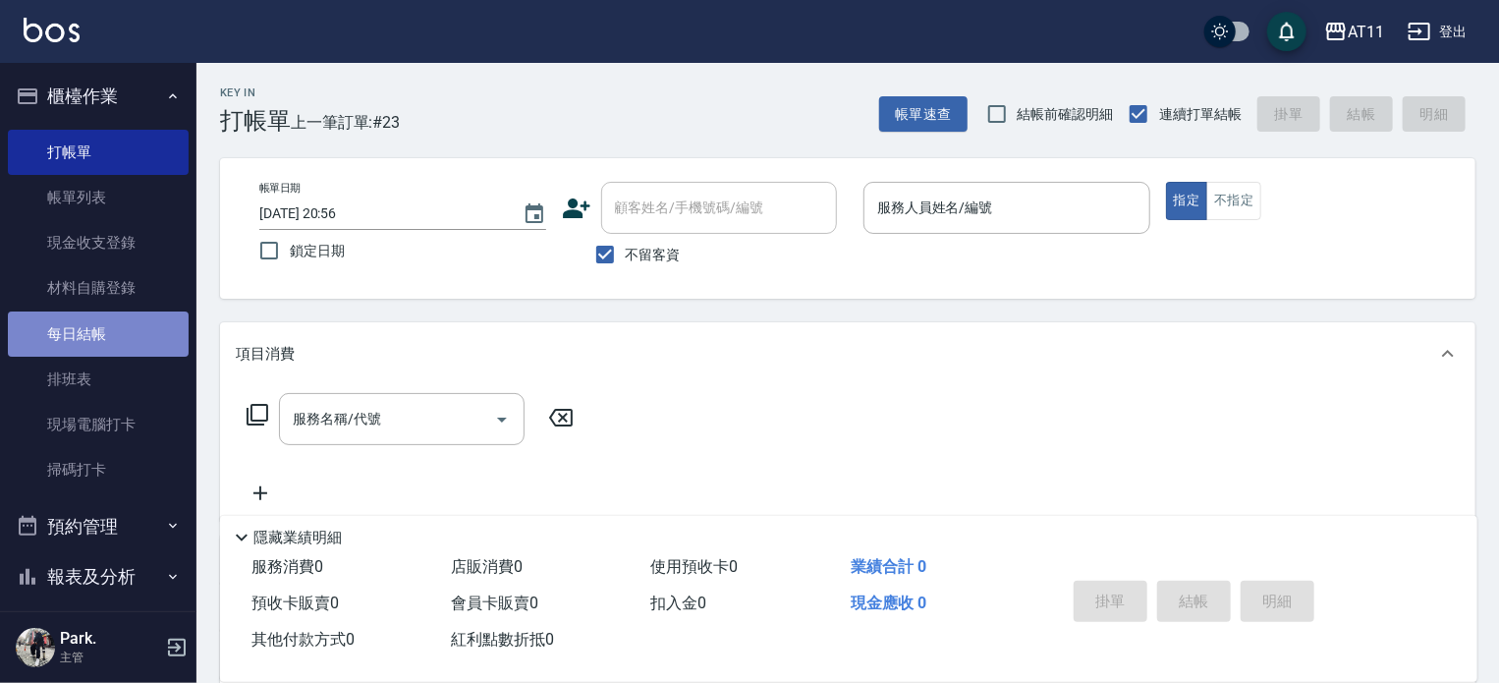
click at [115, 336] on link "每日結帳" at bounding box center [98, 333] width 181 height 45
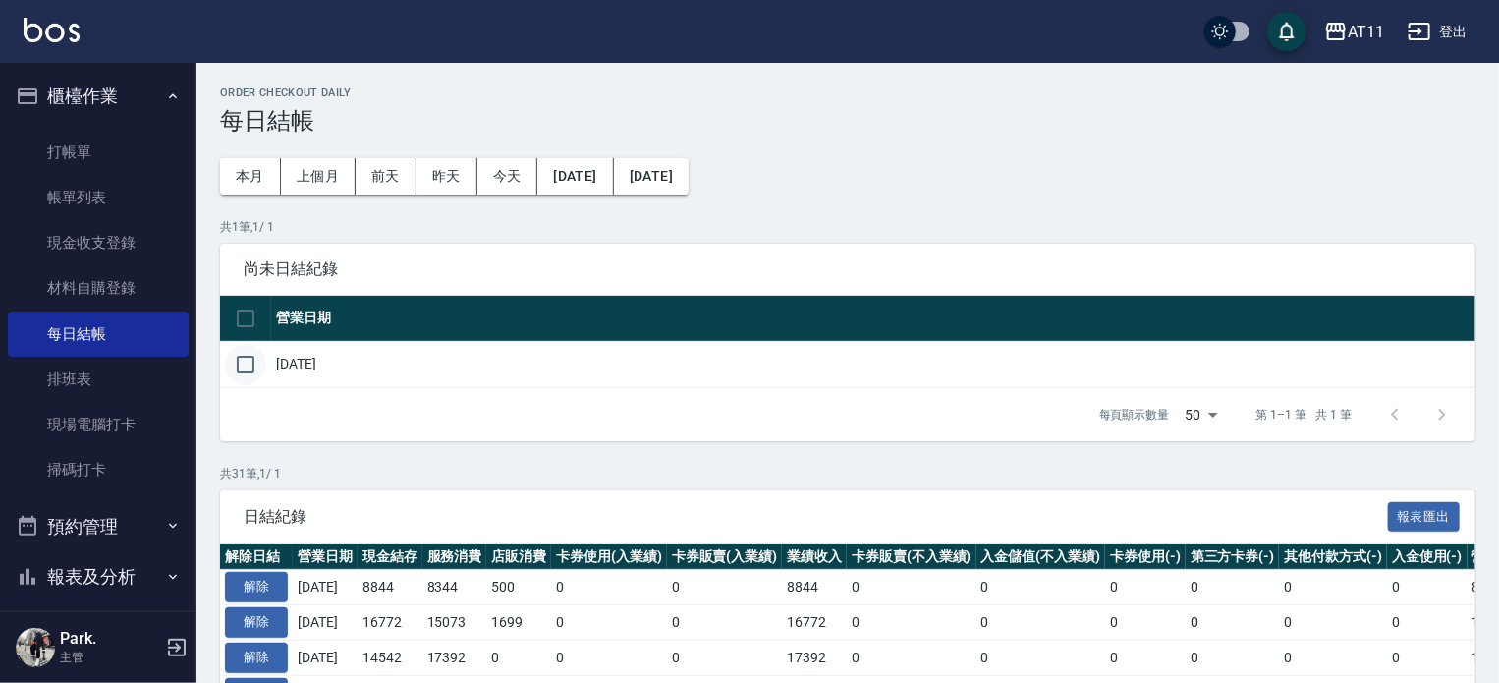
click at [234, 365] on input "checkbox" at bounding box center [245, 364] width 41 height 41
checkbox input "true"
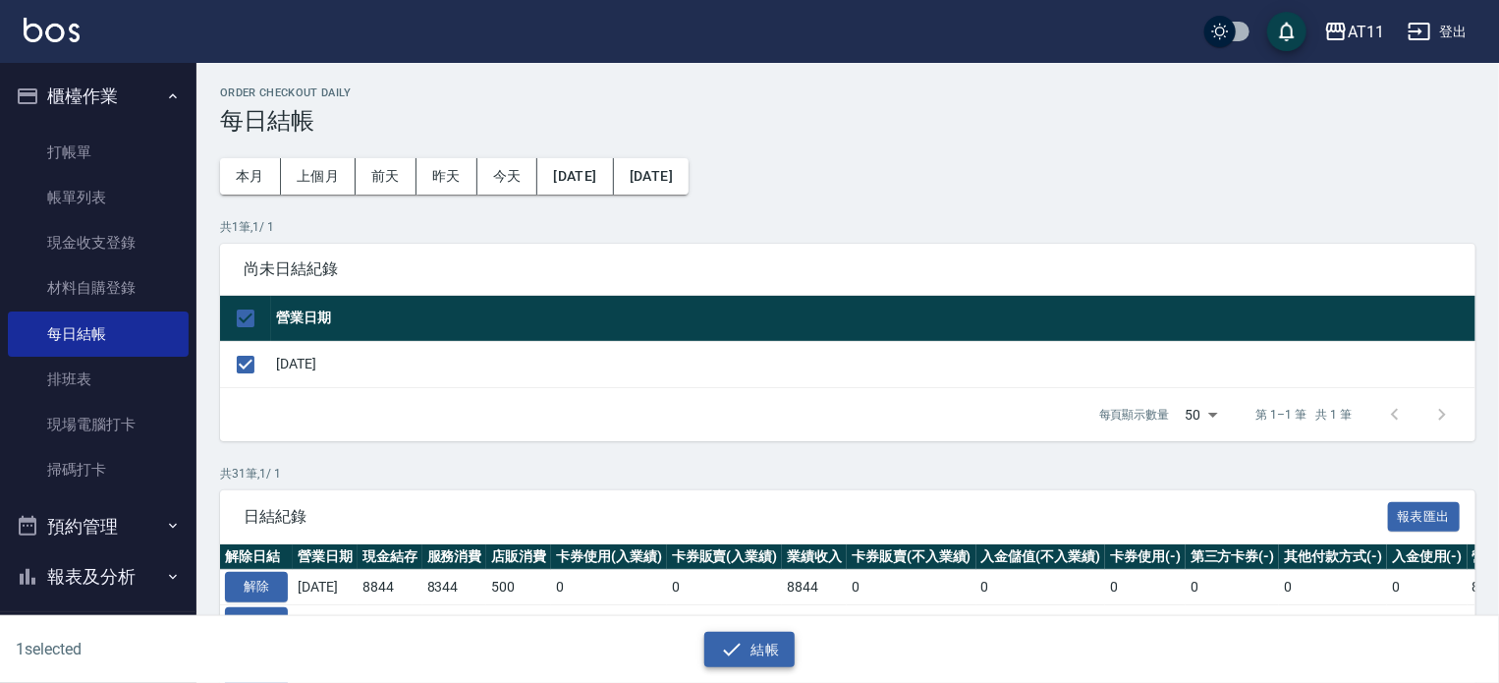
click at [779, 652] on button "結帳" at bounding box center [749, 650] width 91 height 36
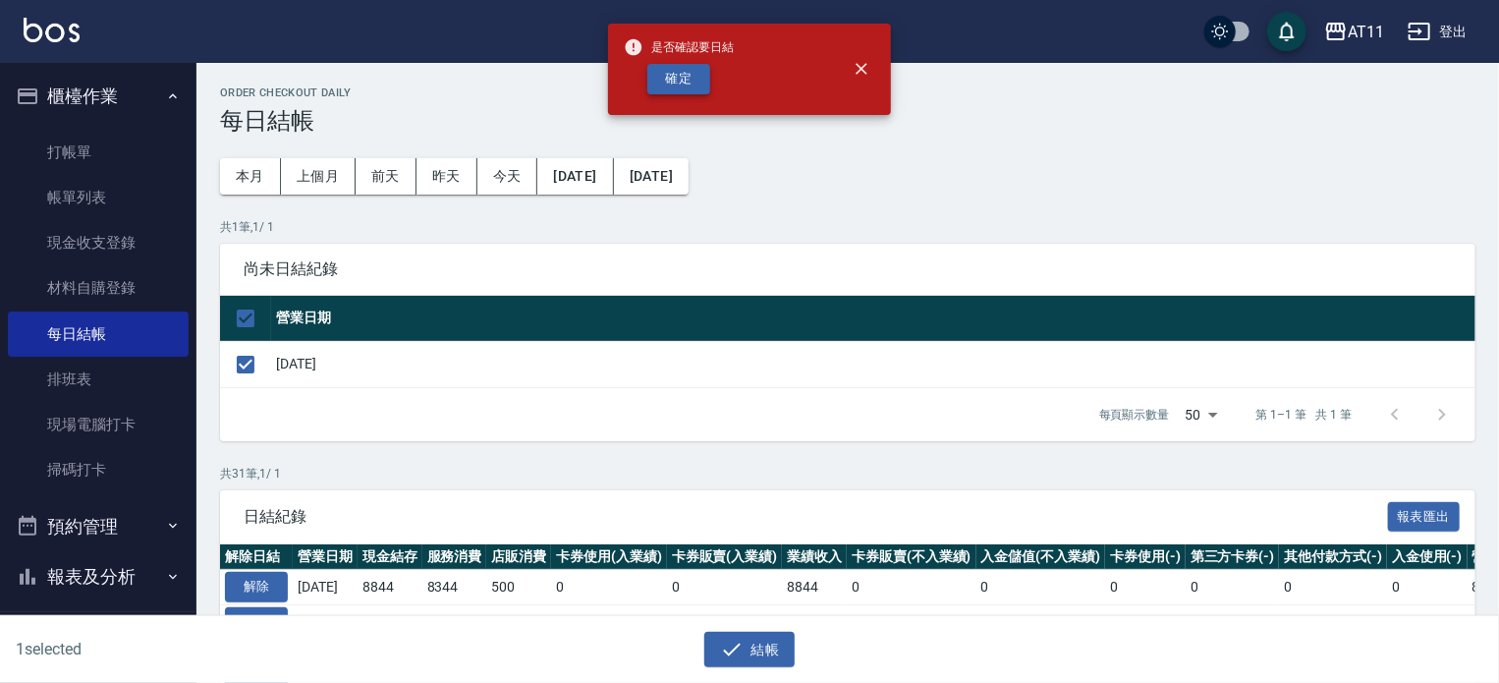
click at [685, 89] on button "確定" at bounding box center [678, 79] width 63 height 30
checkbox input "false"
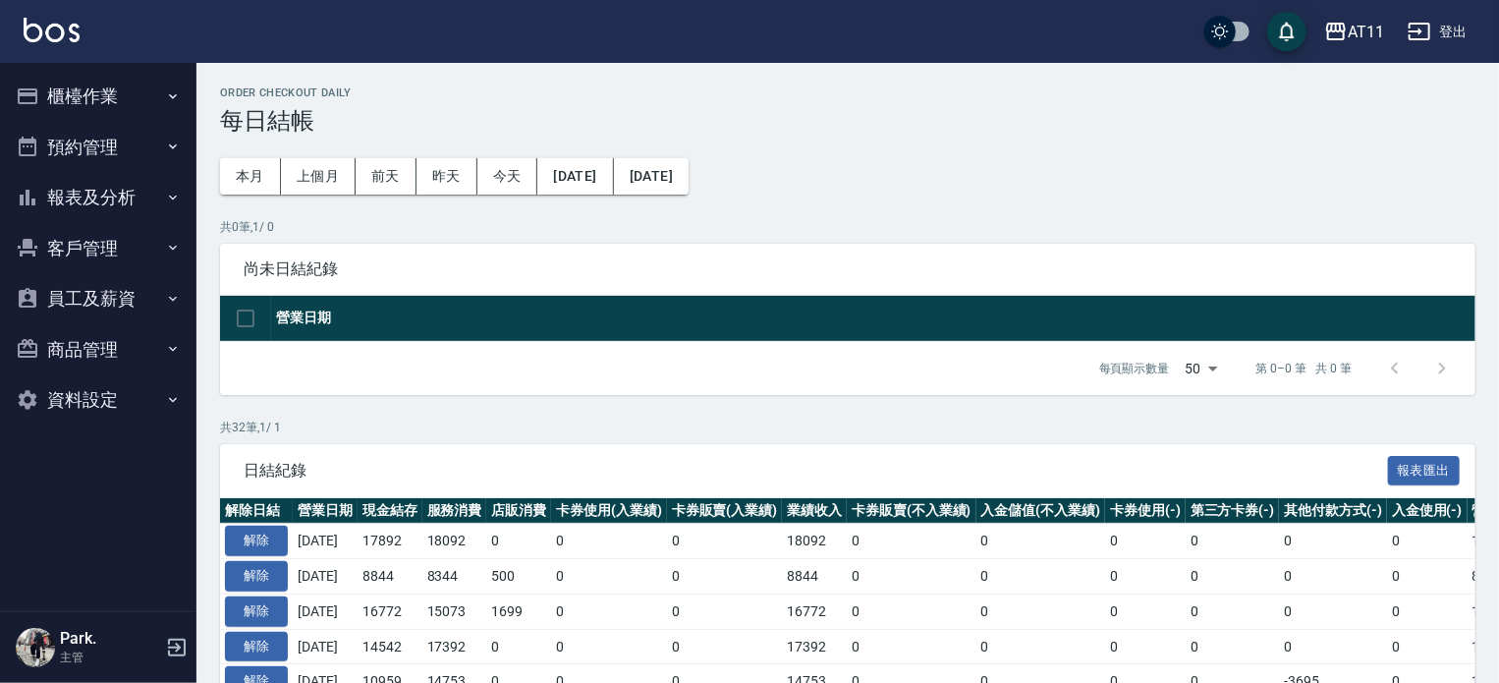
click at [98, 207] on button "報表及分析" at bounding box center [98, 197] width 181 height 51
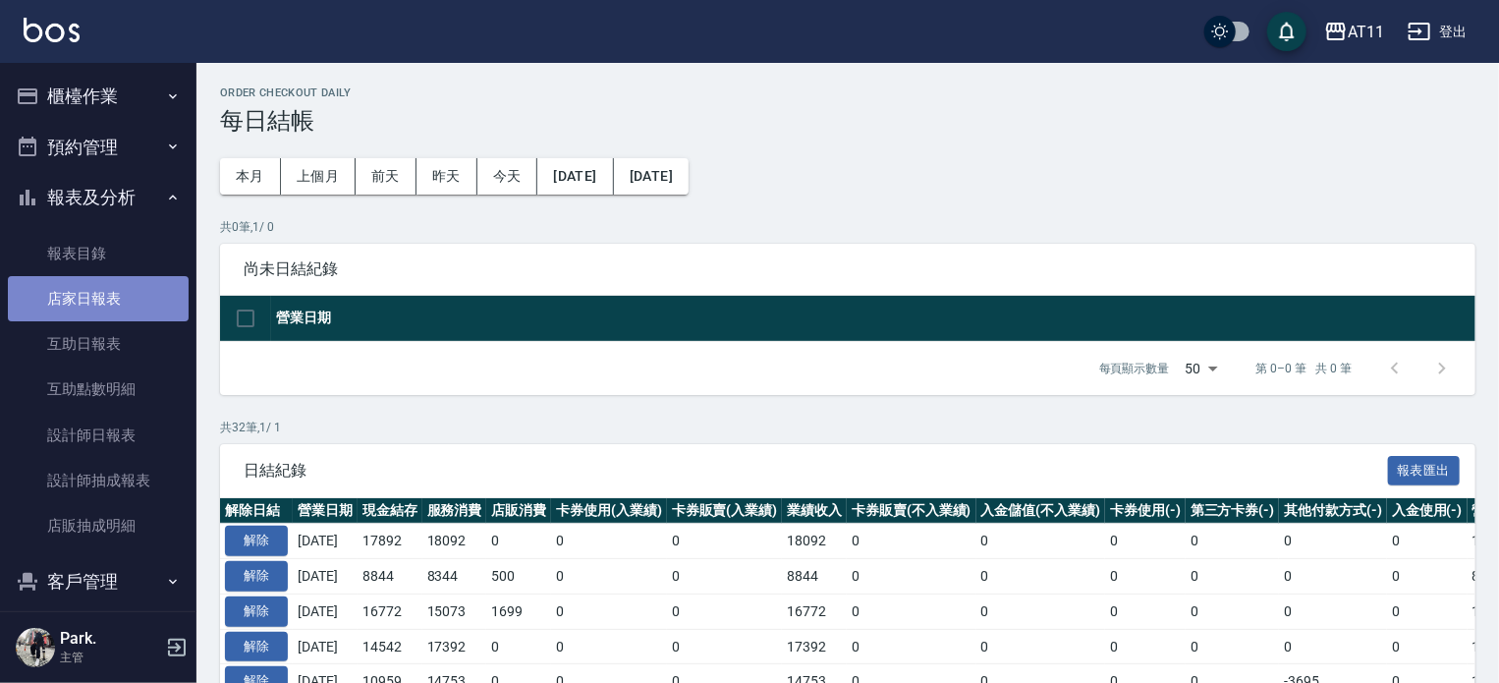
click at [98, 301] on link "店家日報表" at bounding box center [98, 298] width 181 height 45
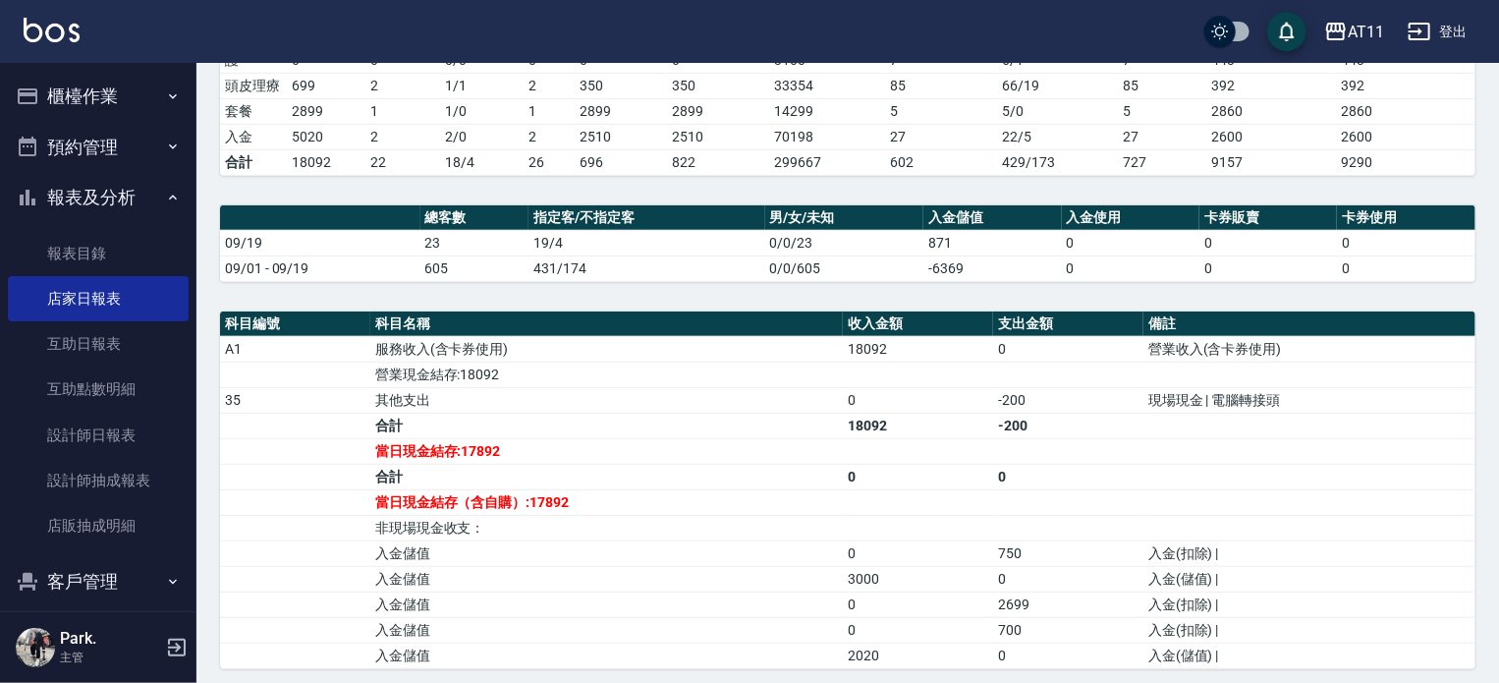
scroll to position [538, 0]
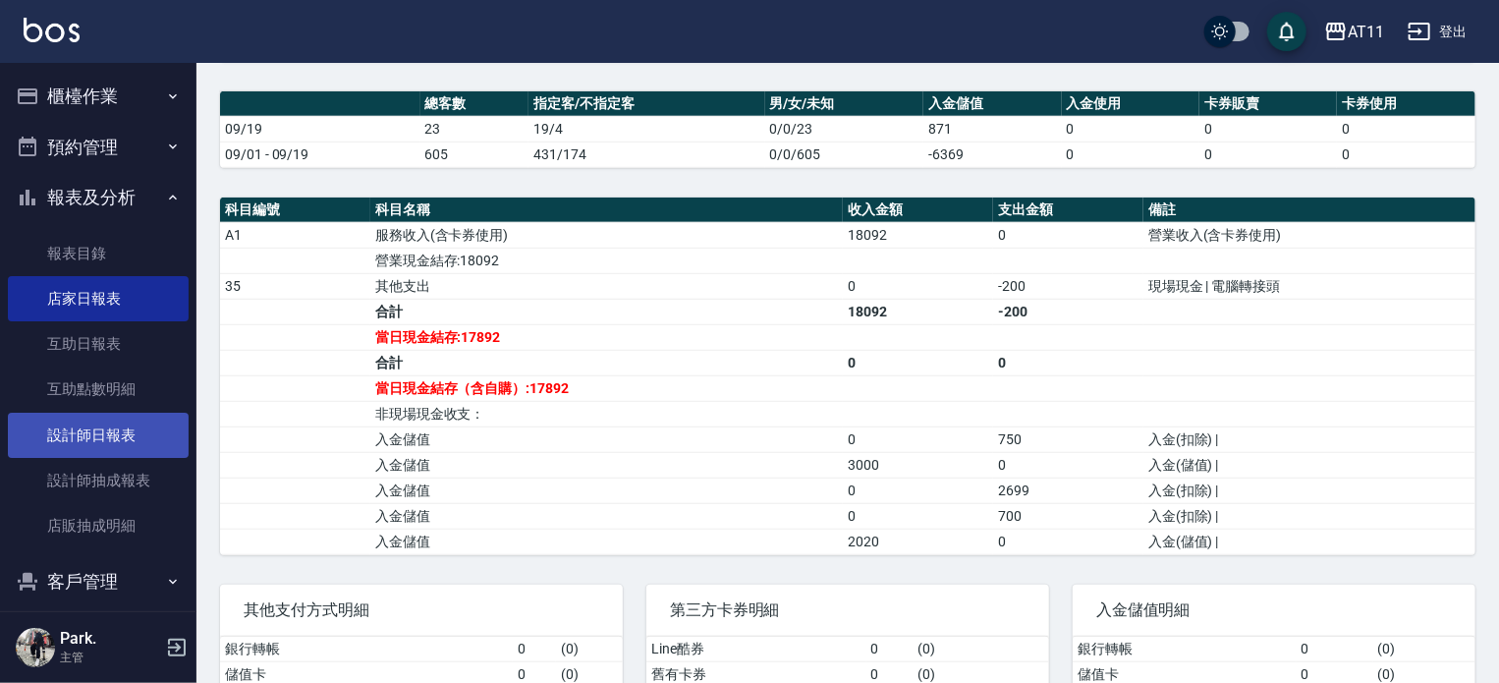
click at [64, 429] on link "設計師日報表" at bounding box center [98, 435] width 181 height 45
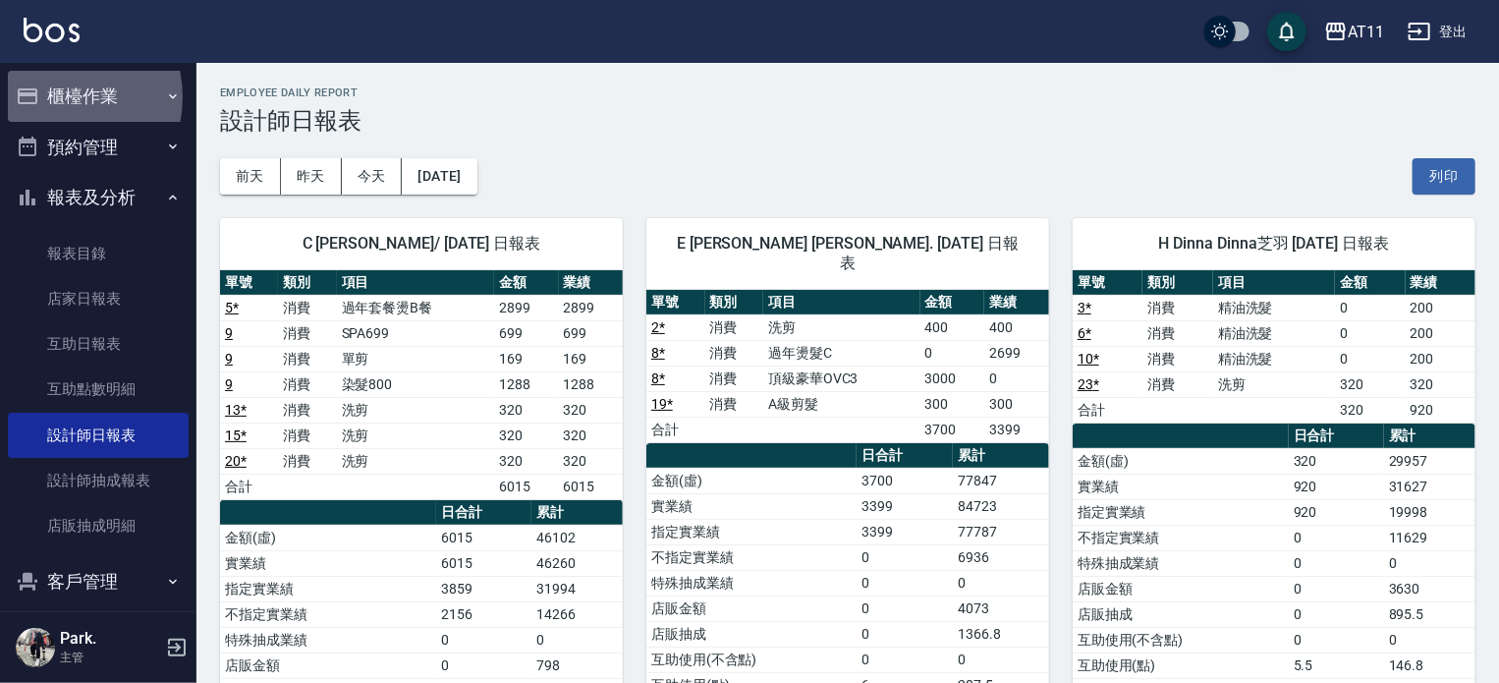
click at [53, 97] on button "櫃檯作業" at bounding box center [98, 96] width 181 height 51
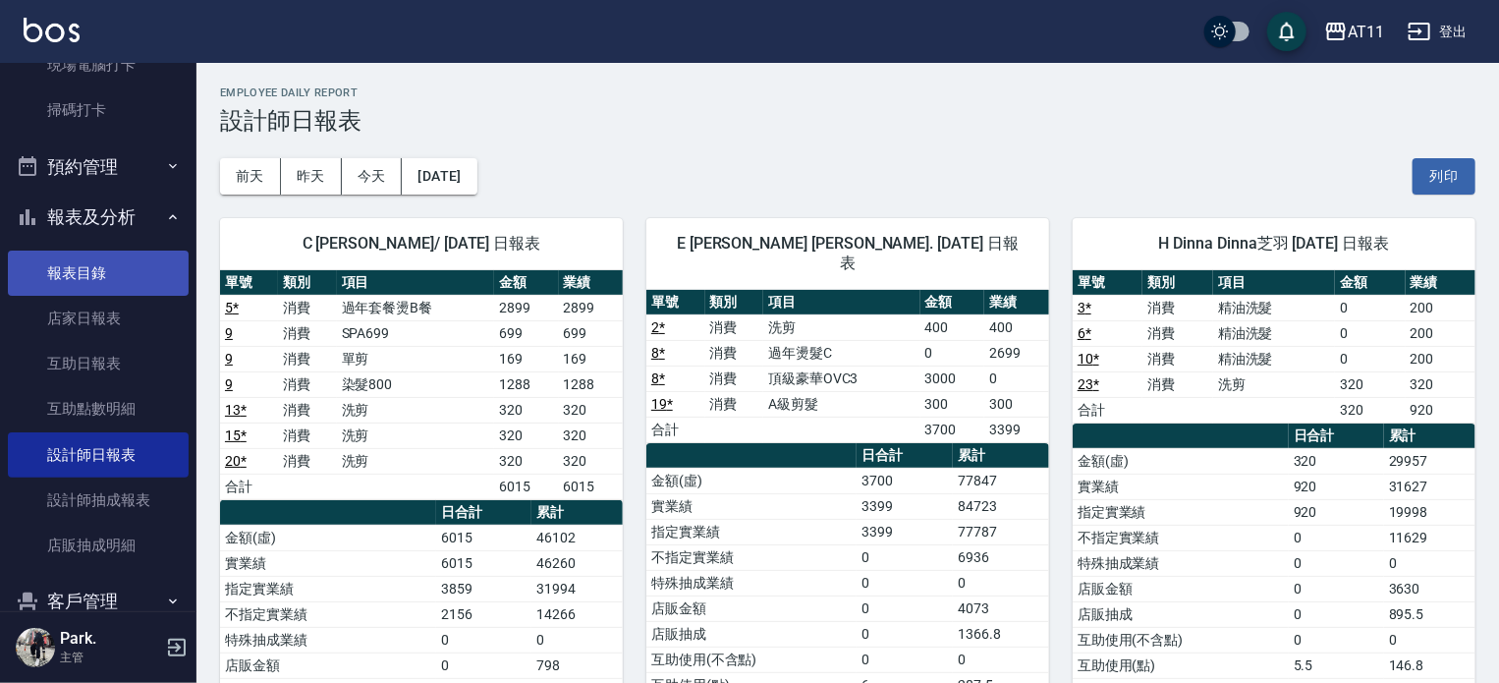
scroll to position [393, 0]
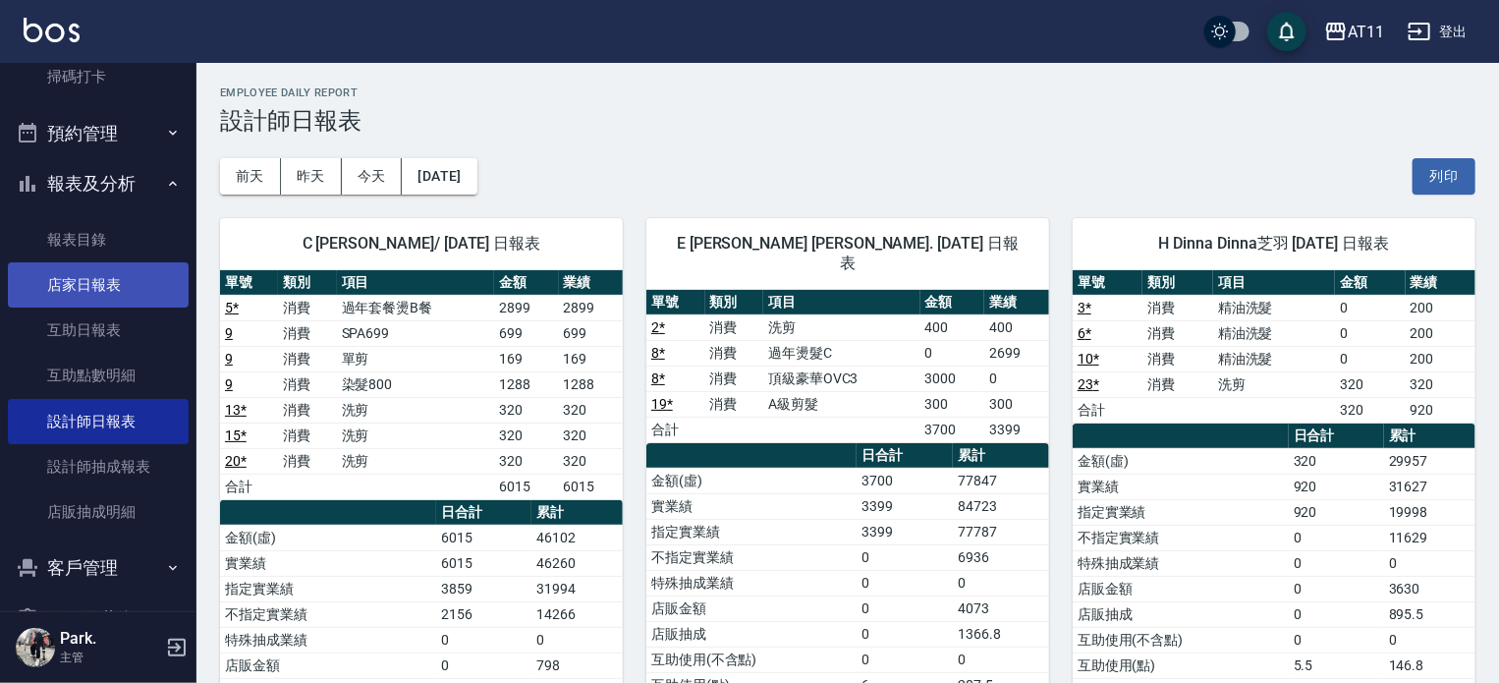
click at [94, 278] on link "店家日報表" at bounding box center [98, 284] width 181 height 45
